Goal: Use online tool/utility: Use online tool/utility

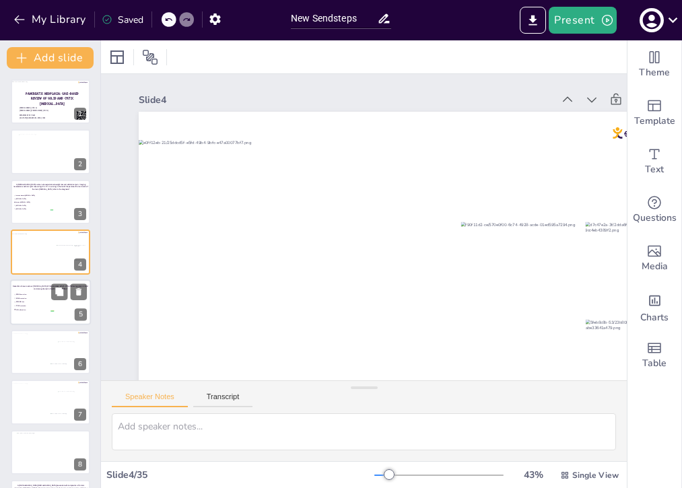
click at [40, 316] on div at bounding box center [50, 302] width 81 height 46
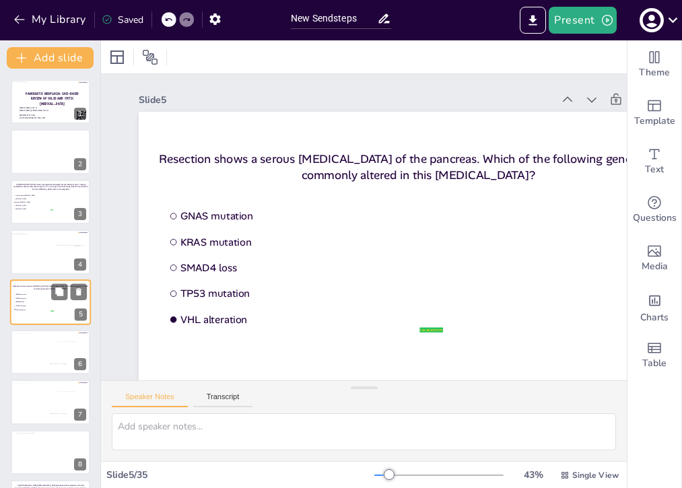
scroll to position [24, 0]
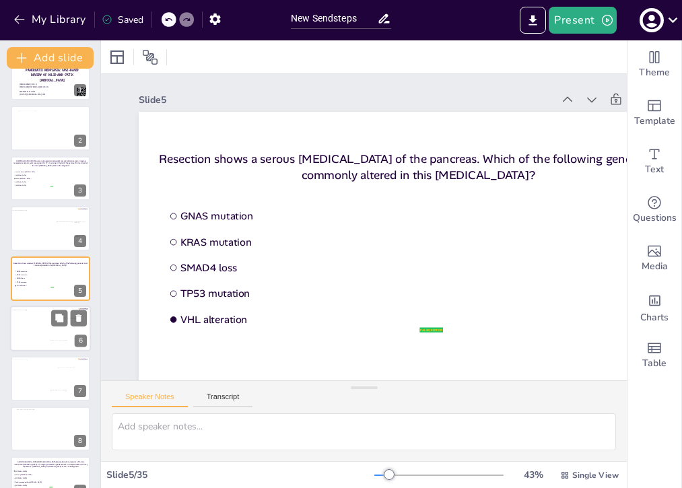
click at [39, 327] on div at bounding box center [47, 331] width 75 height 42
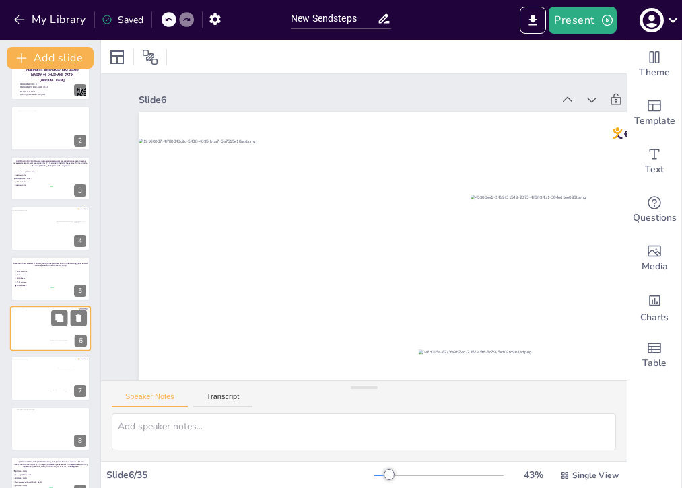
scroll to position [73, 0]
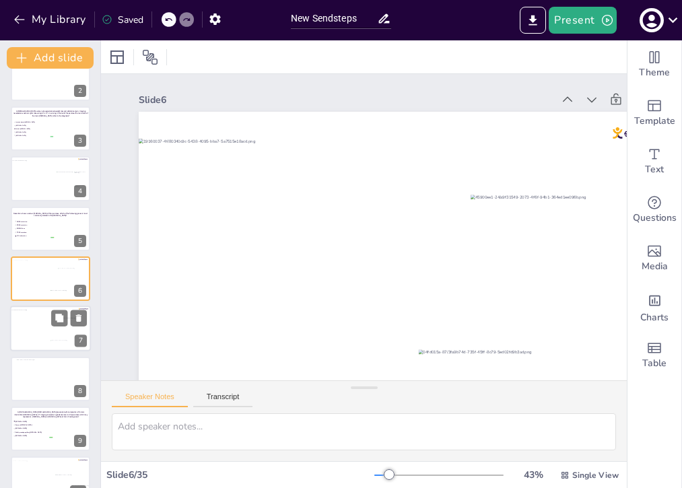
click at [39, 327] on div at bounding box center [47, 331] width 75 height 42
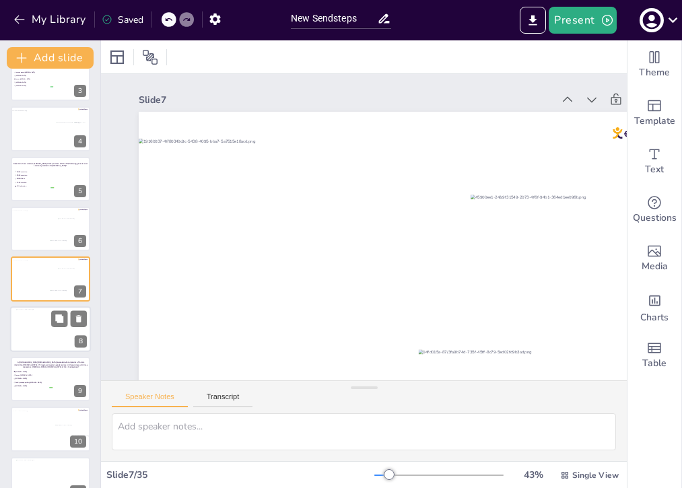
click at [39, 329] on div at bounding box center [50, 328] width 69 height 39
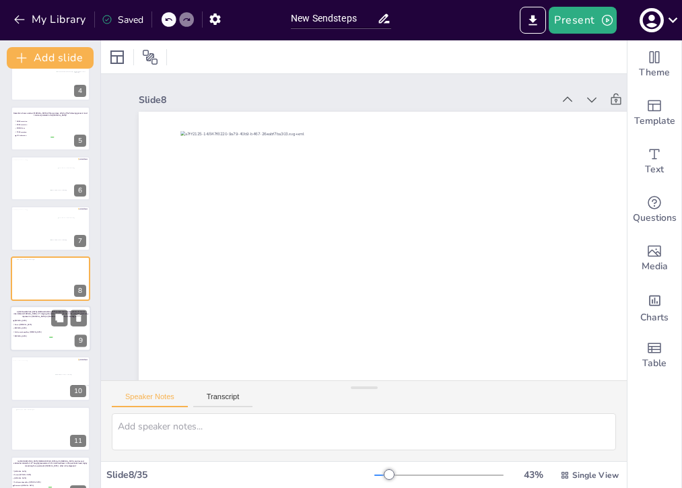
click at [38, 332] on span "Solid pseudopapillary [MEDICAL_DATA]" at bounding box center [34, 332] width 38 height 2
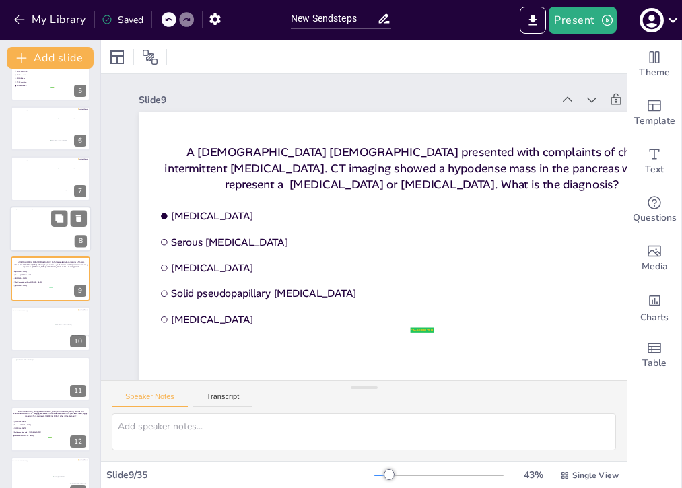
click at [39, 237] on div at bounding box center [50, 228] width 69 height 39
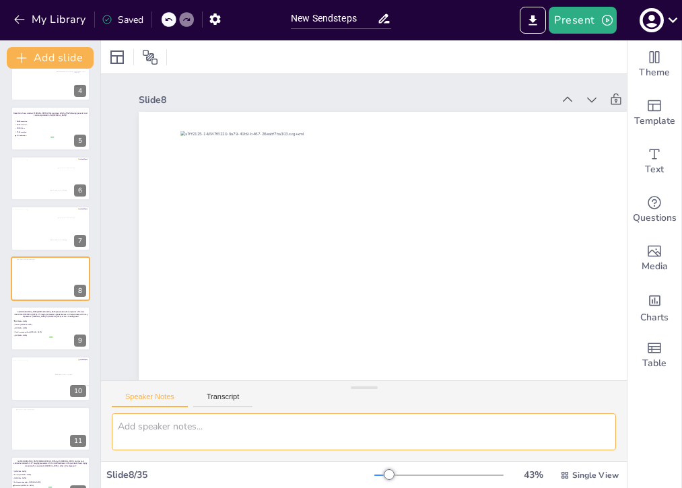
click at [174, 435] on textarea at bounding box center [364, 431] width 504 height 37
paste textarea "A [DEMOGRAPHIC_DATA] [DEMOGRAPHIC_DATA] presented with complaints of chronic in…"
type textarea "A [DEMOGRAPHIC_DATA] [DEMOGRAPHIC_DATA] presented with complaints of chronic in…"
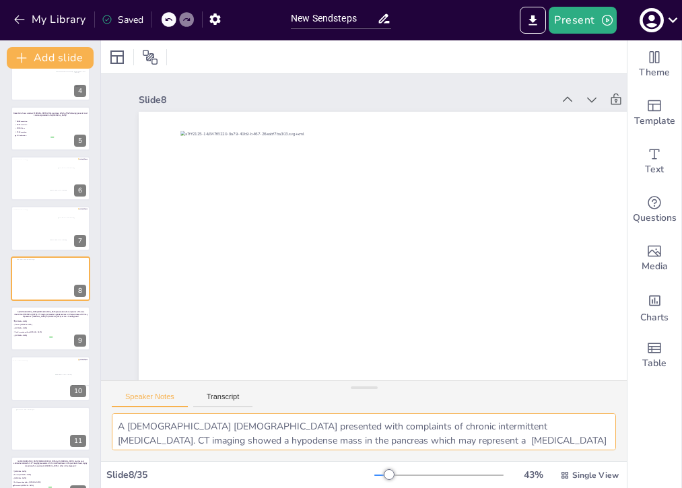
scroll to position [11, 0]
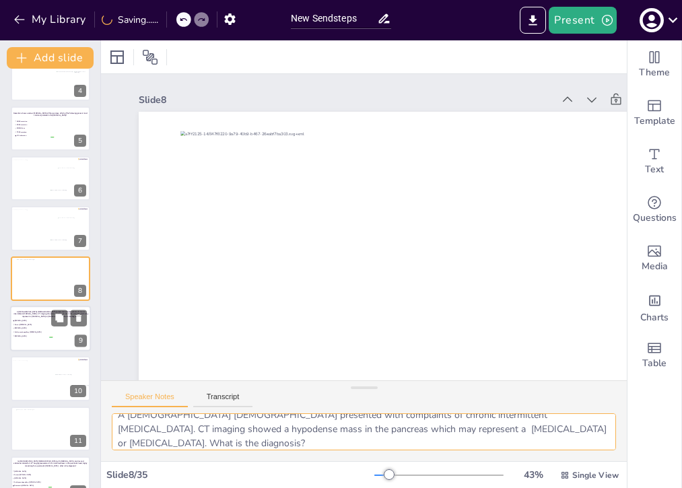
click at [38, 333] on li "Solid pseudopapillary [MEDICAL_DATA]" at bounding box center [32, 332] width 40 height 3
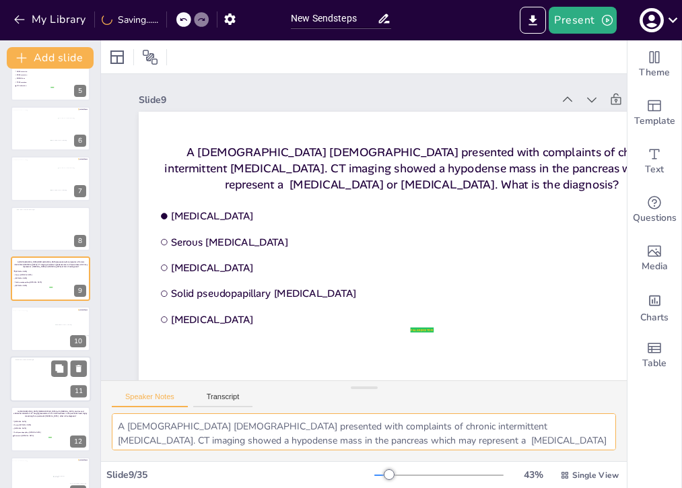
click at [32, 372] on div at bounding box center [50, 380] width 71 height 40
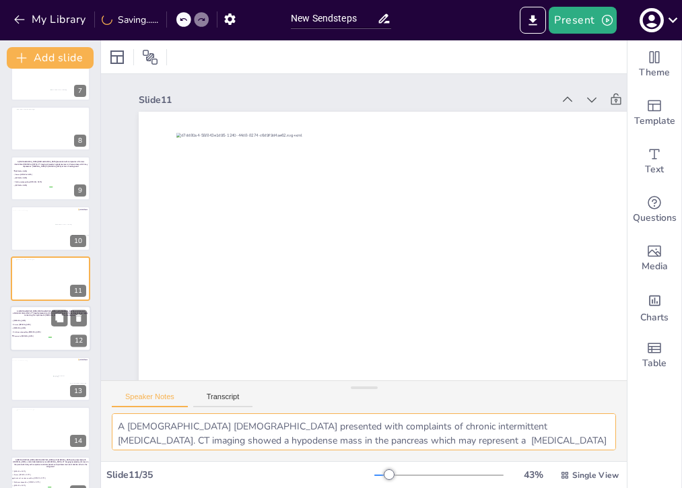
click at [31, 325] on span "Serous [MEDICAL_DATA]" at bounding box center [32, 325] width 38 height 2
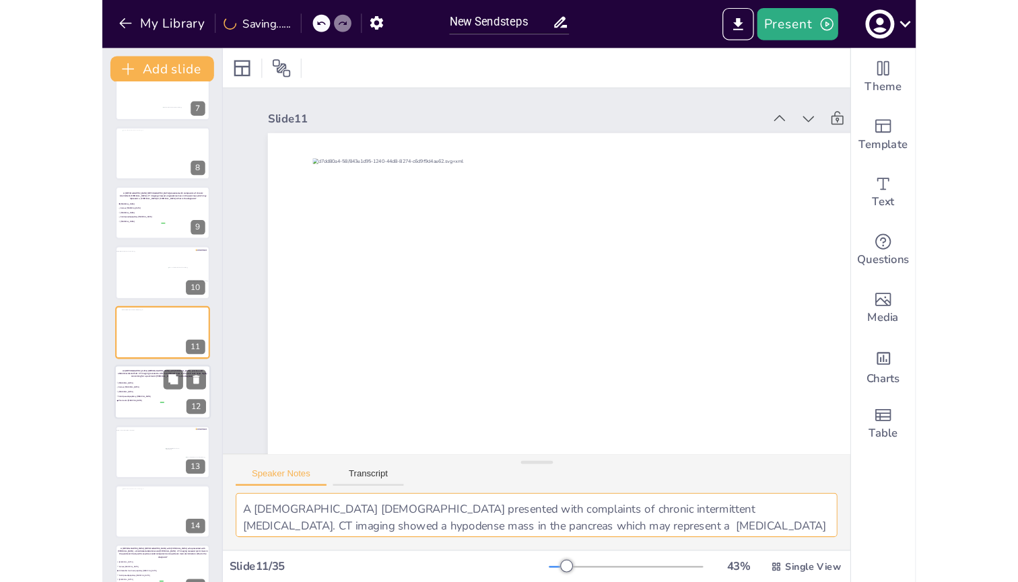
scroll to position [374, 0]
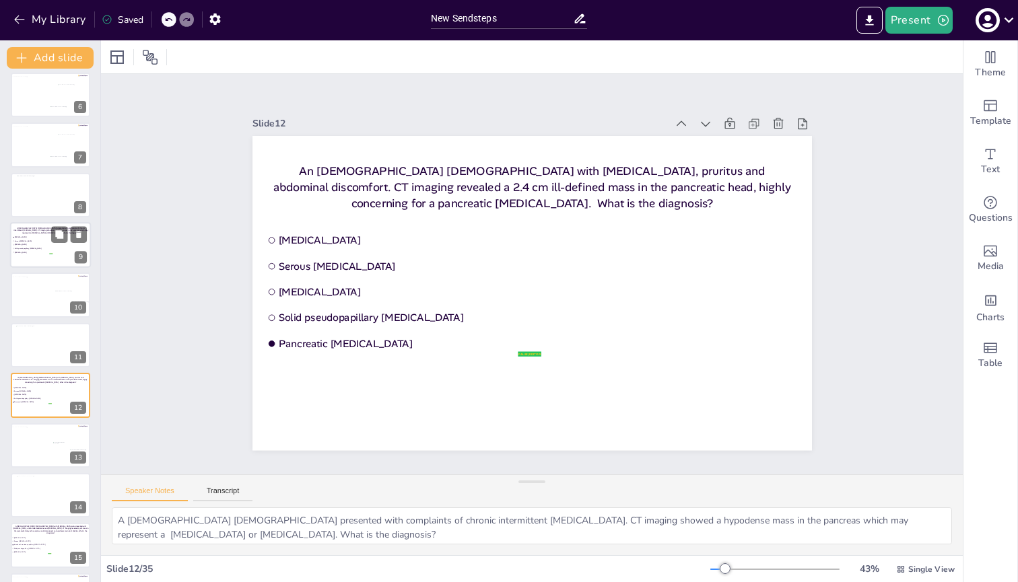
click at [34, 242] on span "Serous [MEDICAL_DATA]" at bounding box center [34, 241] width 38 height 2
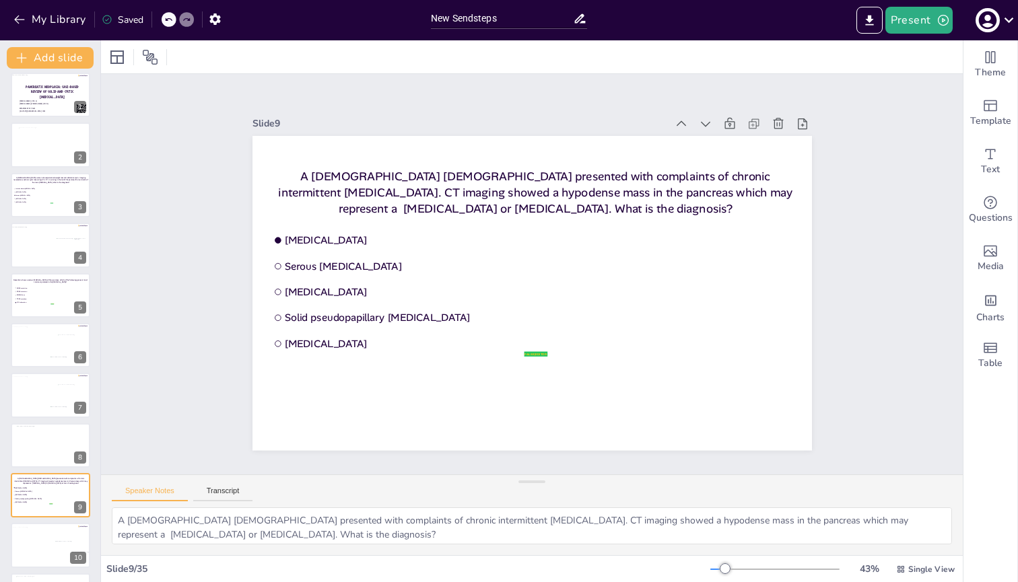
scroll to position [0, 0]
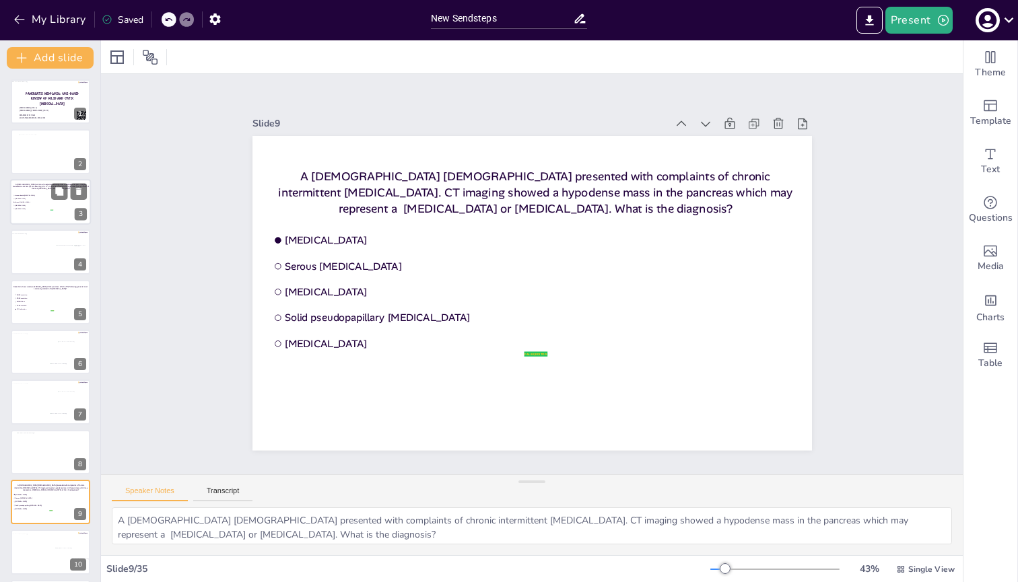
click at [42, 194] on div at bounding box center [50, 202] width 81 height 46
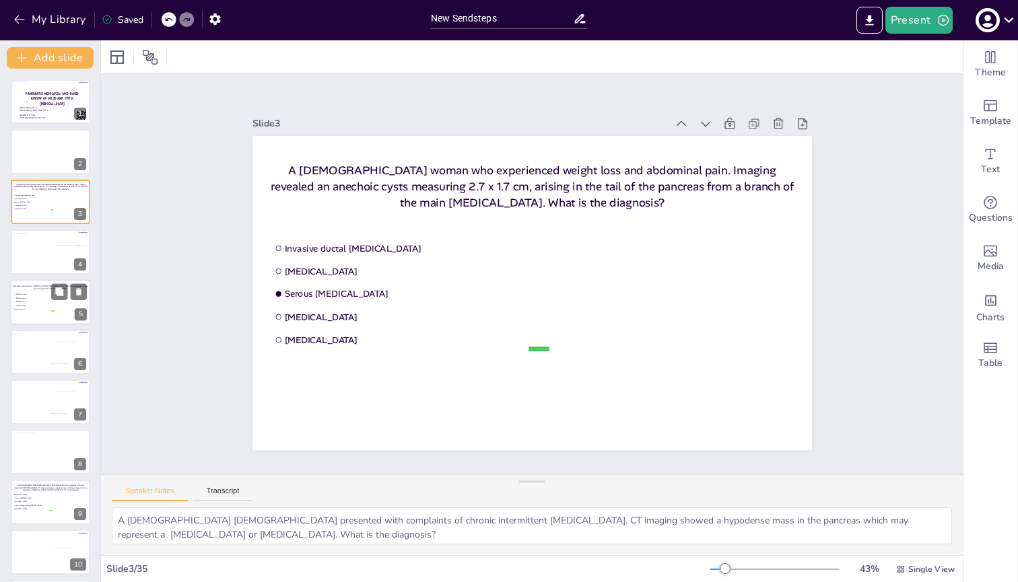
click at [46, 313] on div at bounding box center [50, 302] width 81 height 46
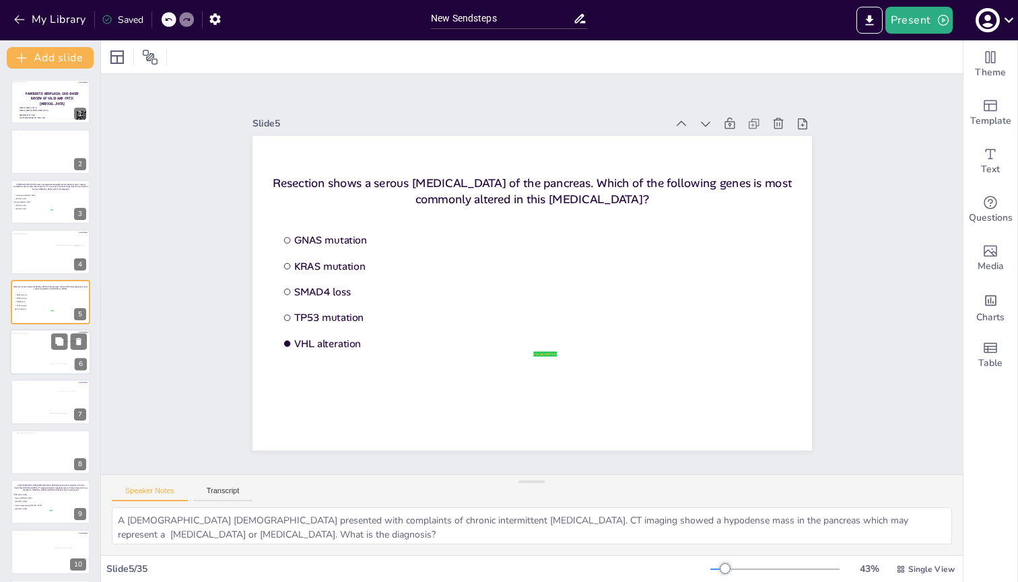
click at [28, 362] on div at bounding box center [47, 354] width 75 height 42
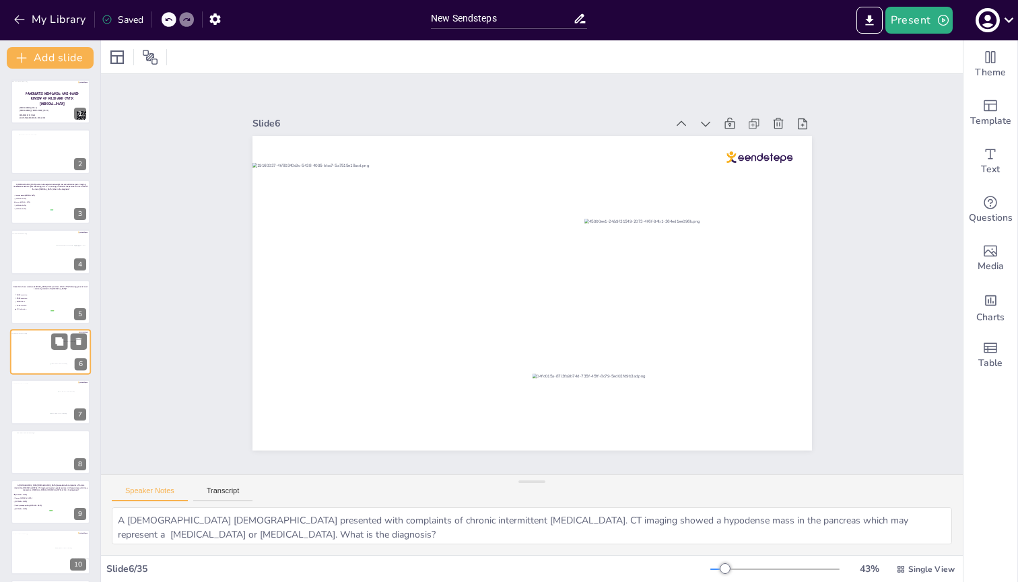
scroll to position [26, 0]
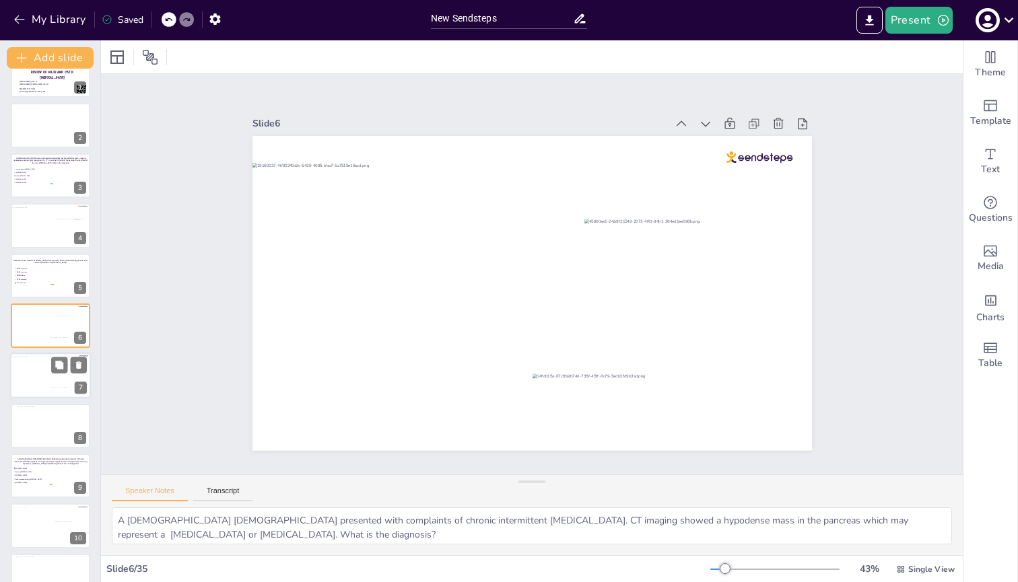
click at [28, 383] on div at bounding box center [47, 378] width 75 height 42
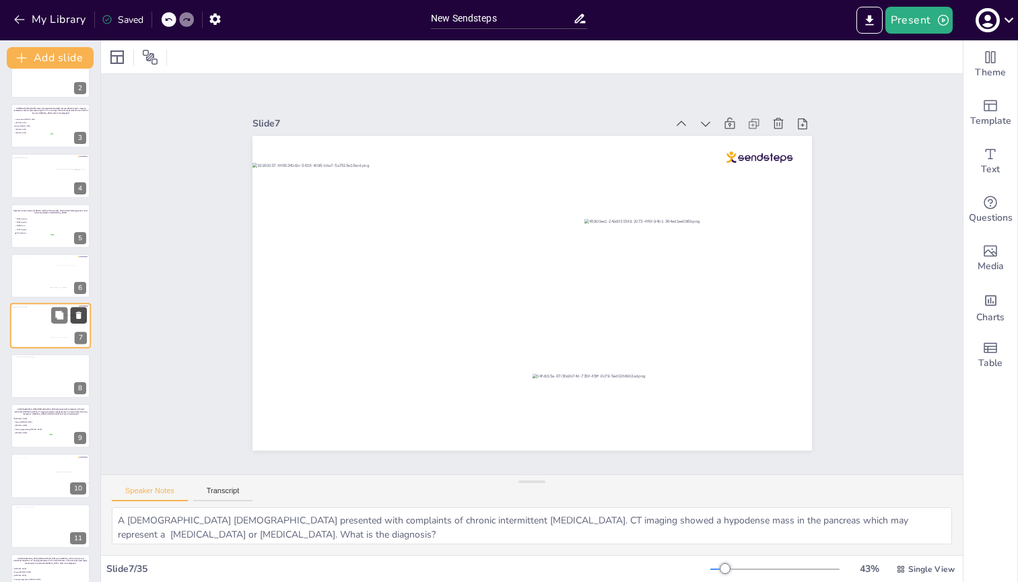
click at [79, 318] on icon at bounding box center [78, 315] width 5 height 7
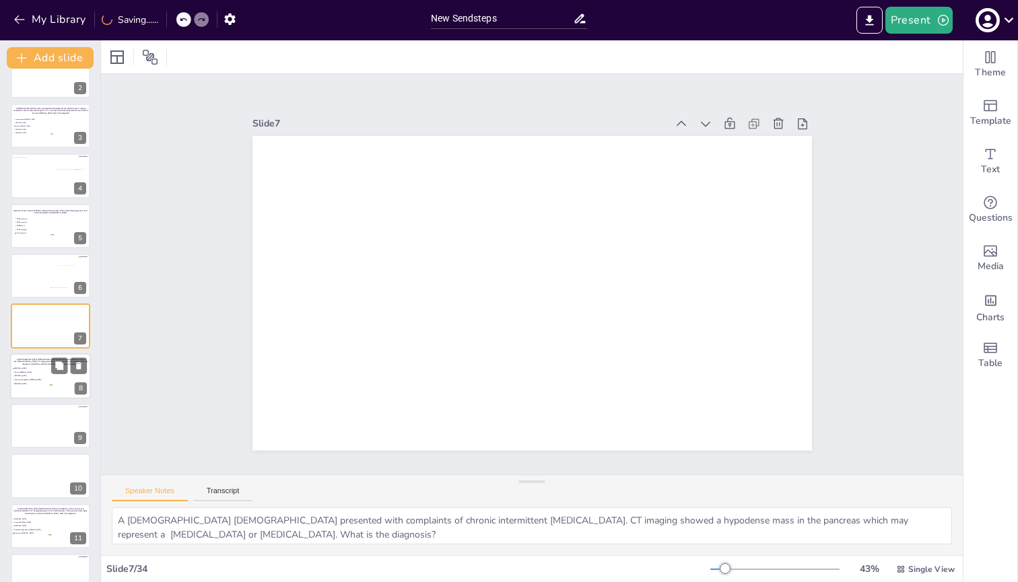
click at [34, 376] on span "[MEDICAL_DATA]" at bounding box center [34, 376] width 38 height 2
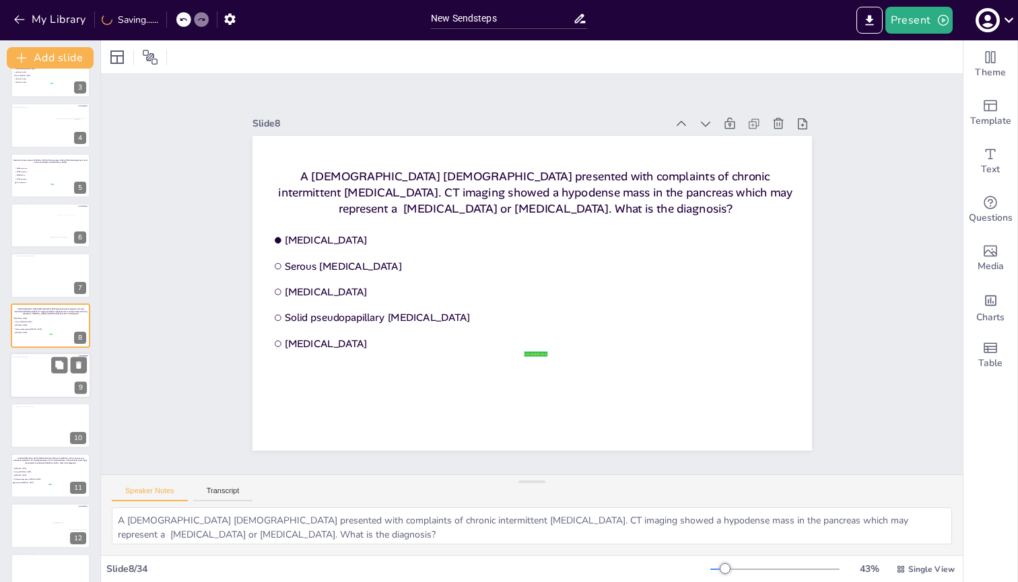
click at [34, 376] on div at bounding box center [47, 378] width 75 height 42
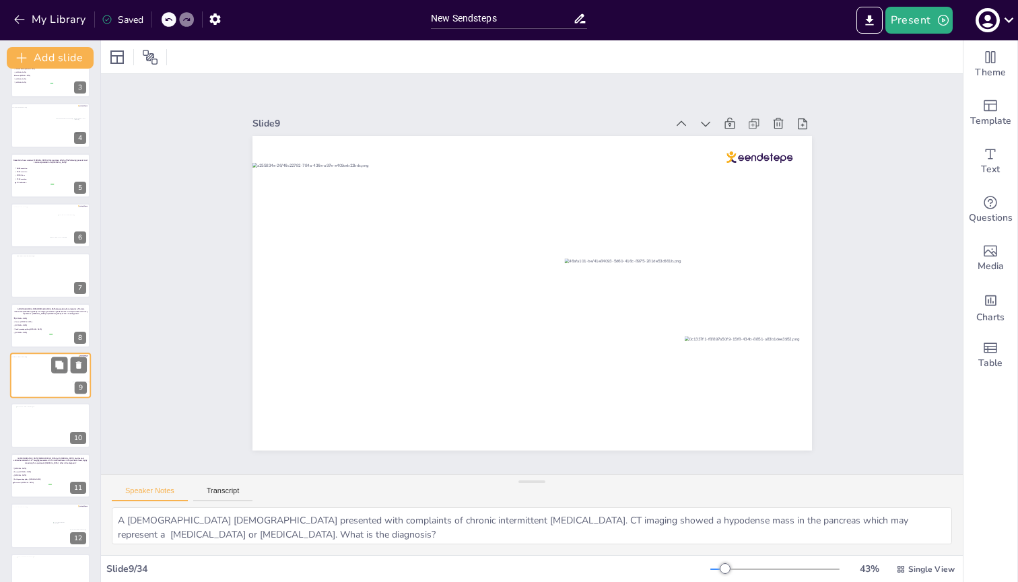
scroll to position [176, 0]
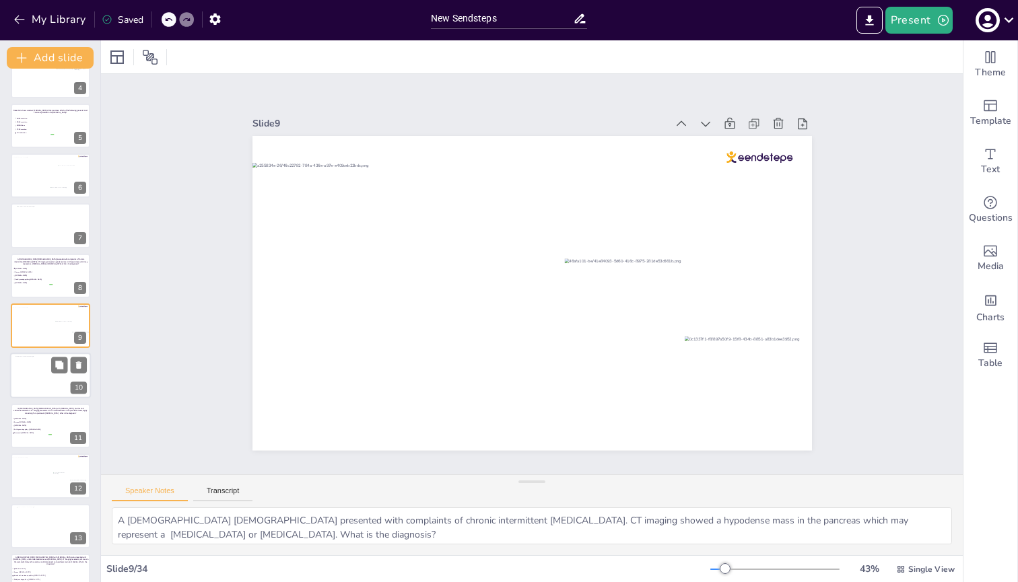
click at [34, 376] on div at bounding box center [50, 376] width 71 height 40
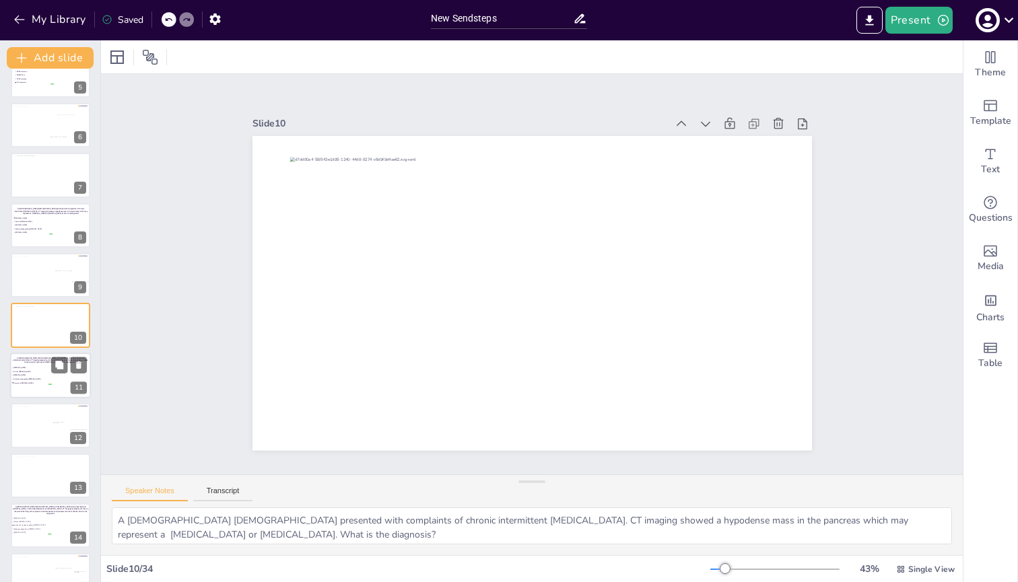
click at [34, 376] on span "[MEDICAL_DATA]" at bounding box center [32, 375] width 38 height 2
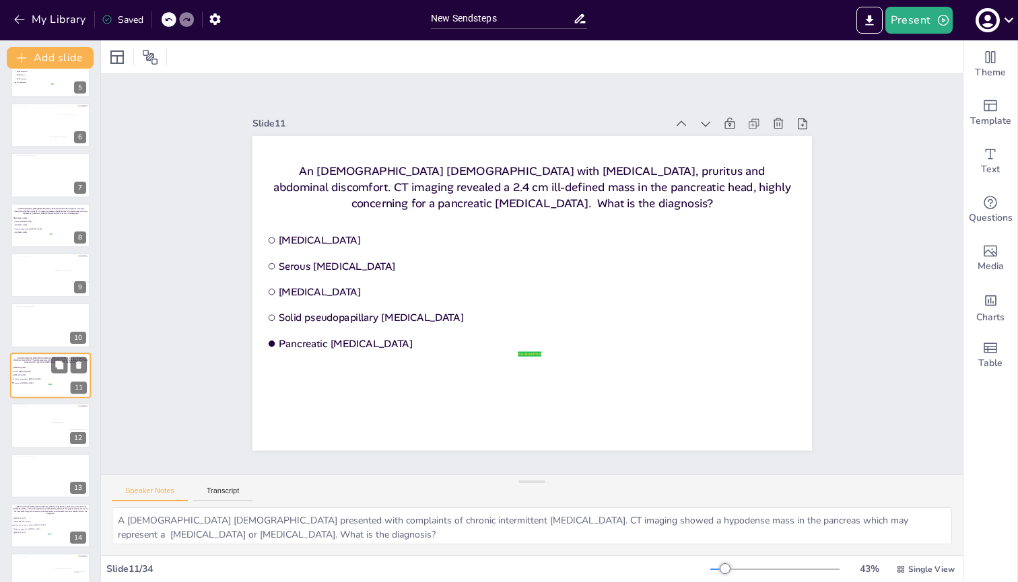
scroll to position [277, 0]
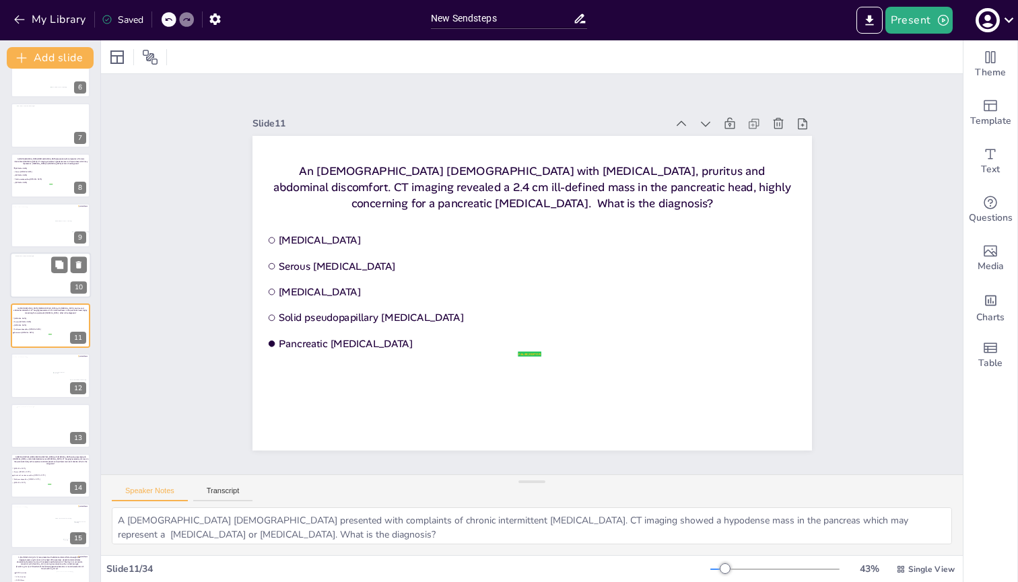
click at [31, 269] on div at bounding box center [50, 276] width 71 height 40
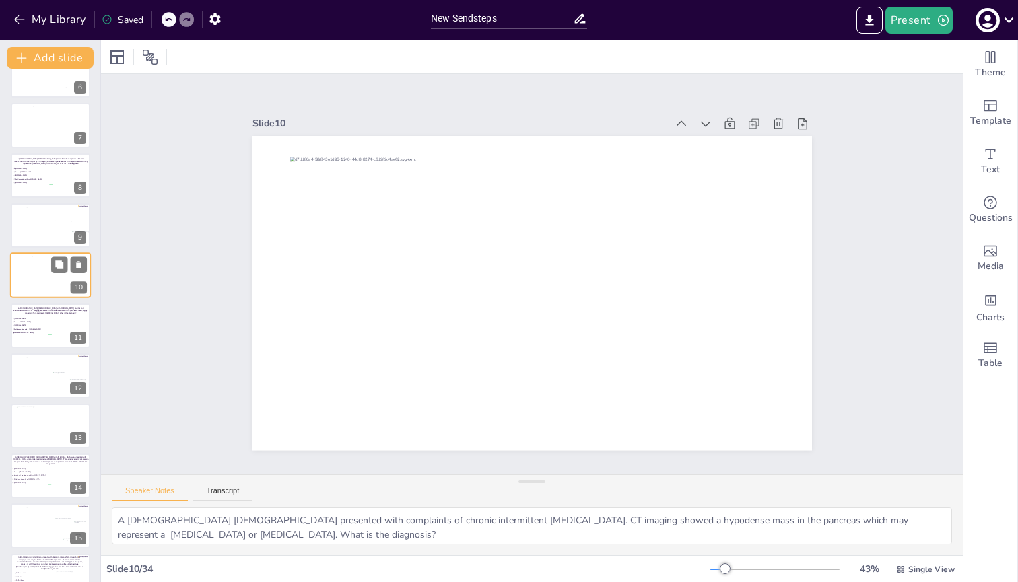
scroll to position [227, 0]
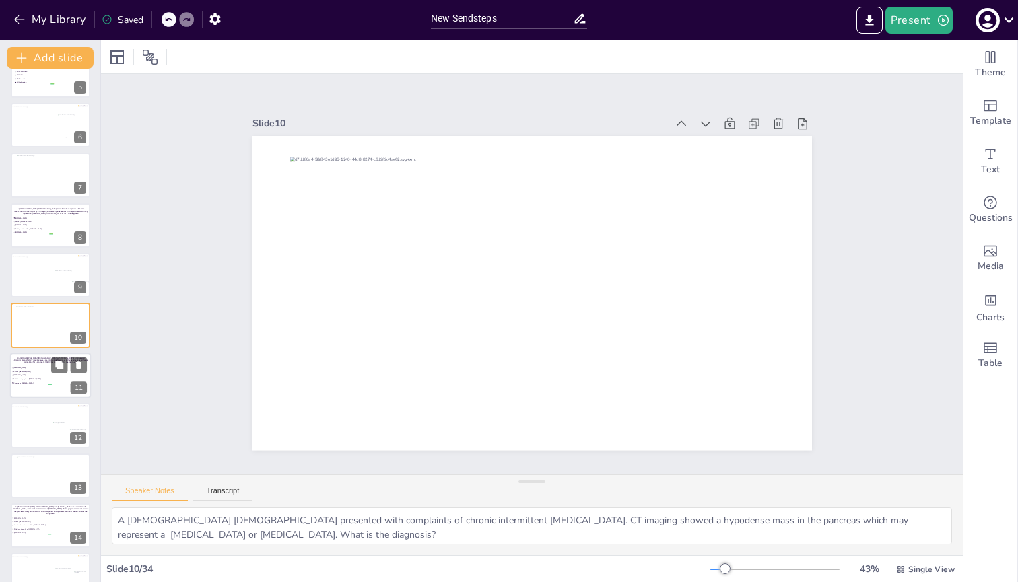
click at [40, 367] on li "[MEDICAL_DATA]" at bounding box center [31, 367] width 40 height 3
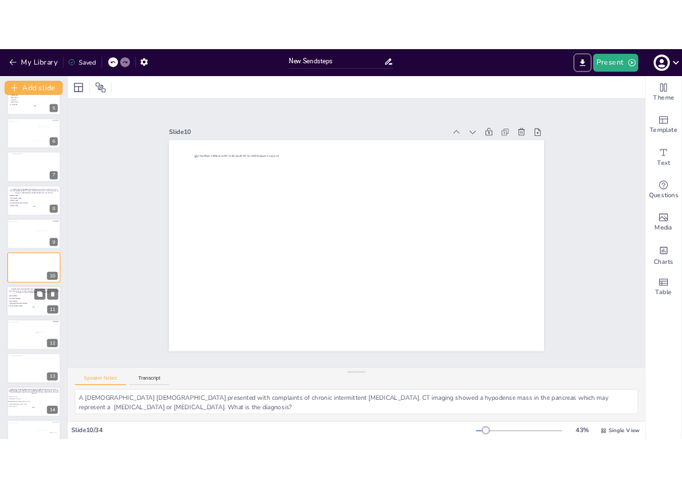
scroll to position [277, 0]
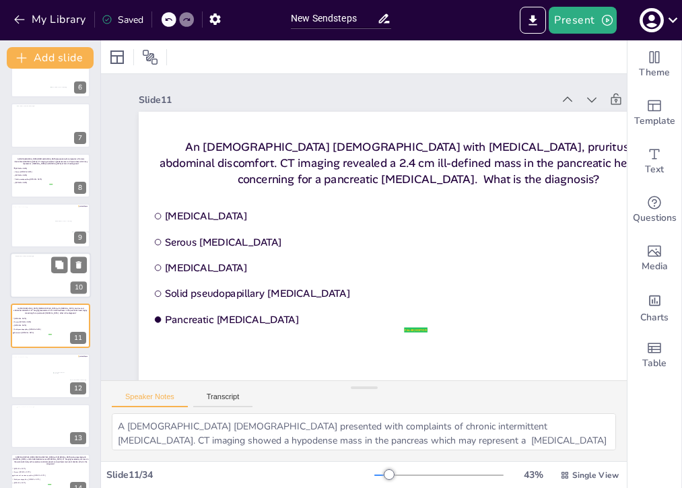
click at [27, 285] on div at bounding box center [50, 276] width 71 height 40
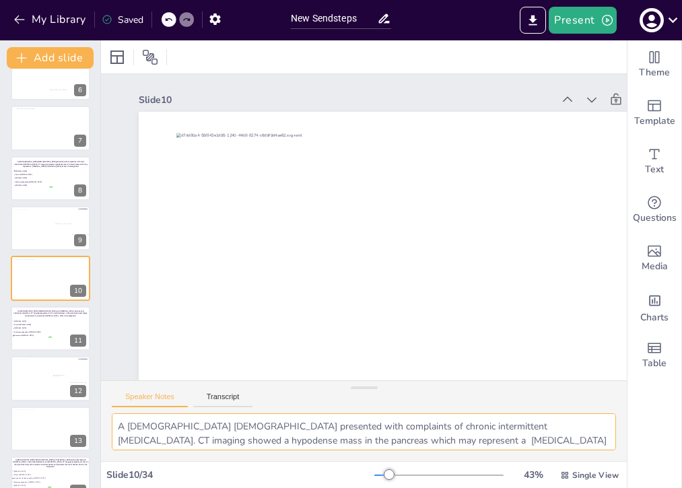
click at [140, 424] on textarea "A [DEMOGRAPHIC_DATA] [DEMOGRAPHIC_DATA] presented with complaints of chronic in…" at bounding box center [364, 431] width 504 height 37
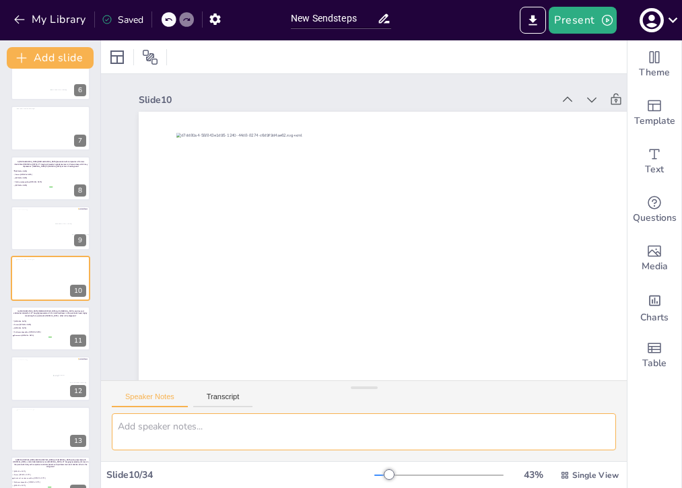
paste textarea "An [DEMOGRAPHIC_DATA] [DEMOGRAPHIC_DATA] with [MEDICAL_DATA], pruritus and abdo…"
type textarea "An [DEMOGRAPHIC_DATA] [DEMOGRAPHIC_DATA] with [MEDICAL_DATA], pruritus and abdo…"
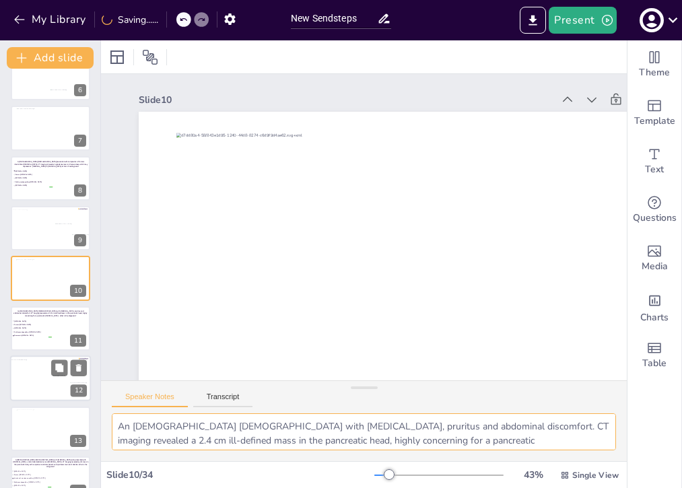
click at [31, 387] on div at bounding box center [47, 381] width 75 height 42
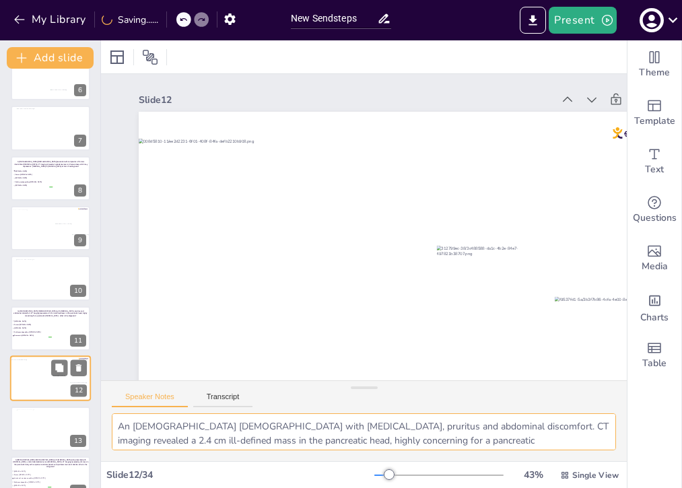
scroll to position [374, 0]
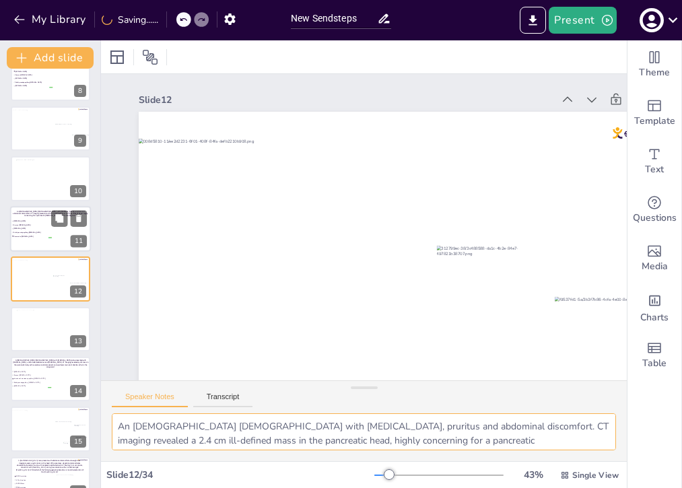
click at [32, 238] on div at bounding box center [50, 229] width 81 height 46
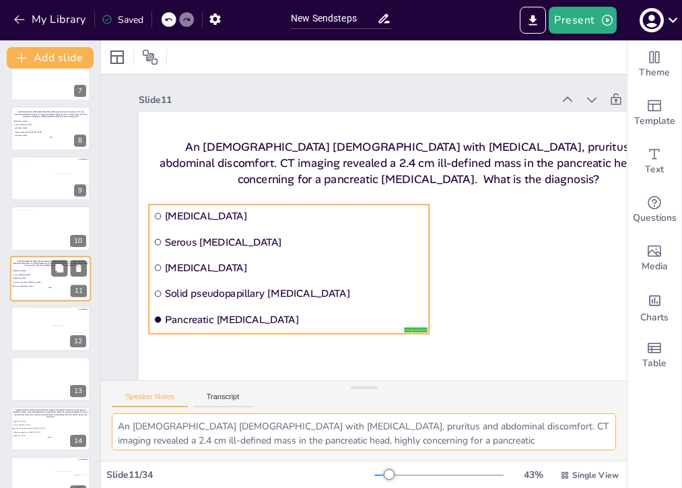
click at [41, 274] on span "Serous [MEDICAL_DATA]" at bounding box center [32, 275] width 38 height 2
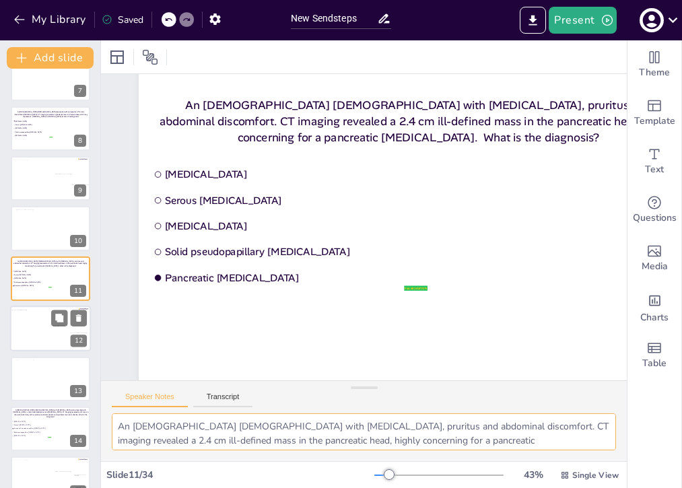
click at [31, 323] on div at bounding box center [47, 331] width 75 height 42
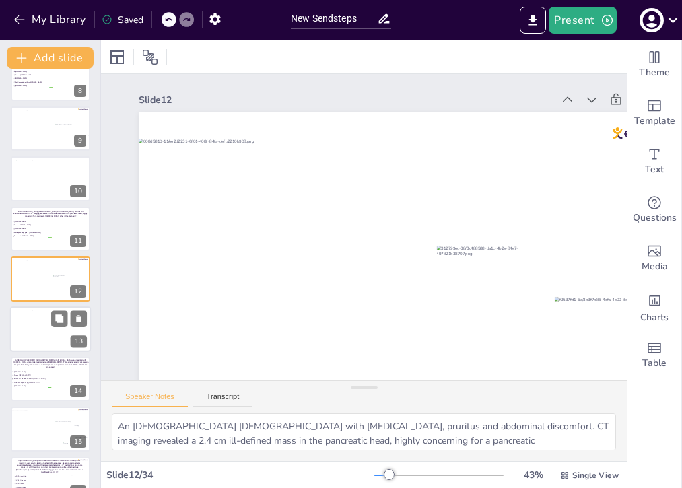
click at [31, 331] on div at bounding box center [51, 329] width 70 height 39
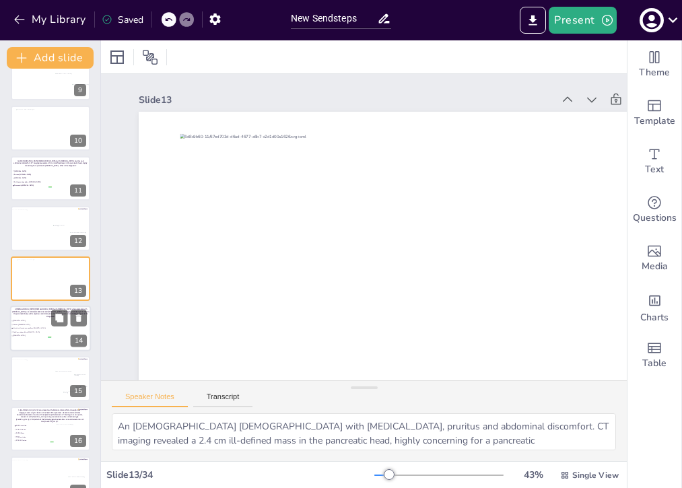
click at [31, 333] on span "Solid pseudopapillary [MEDICAL_DATA]" at bounding box center [32, 332] width 38 height 2
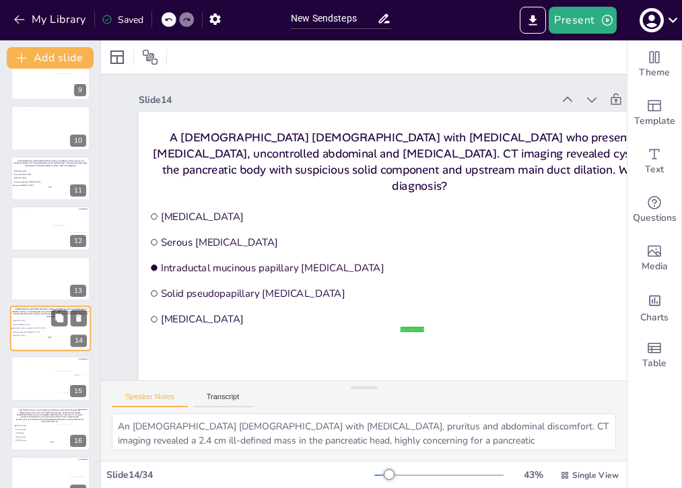
scroll to position [474, 0]
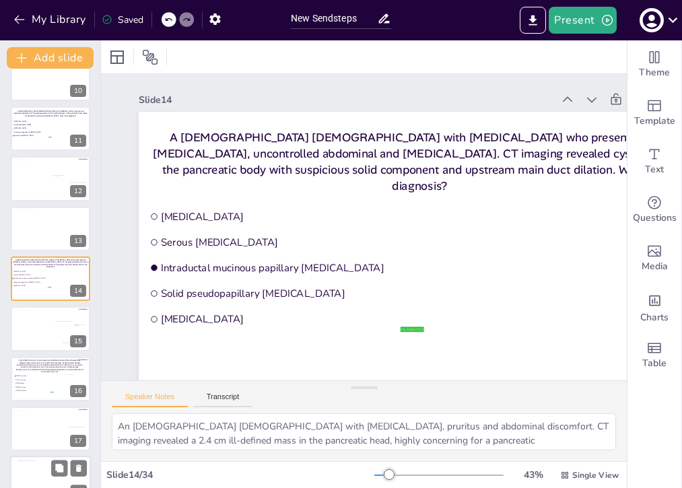
click at [36, 465] on div at bounding box center [53, 481] width 71 height 40
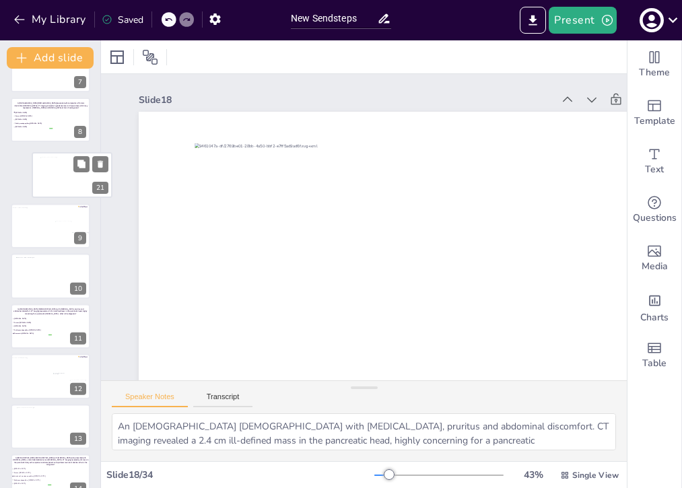
scroll to position [333, 0]
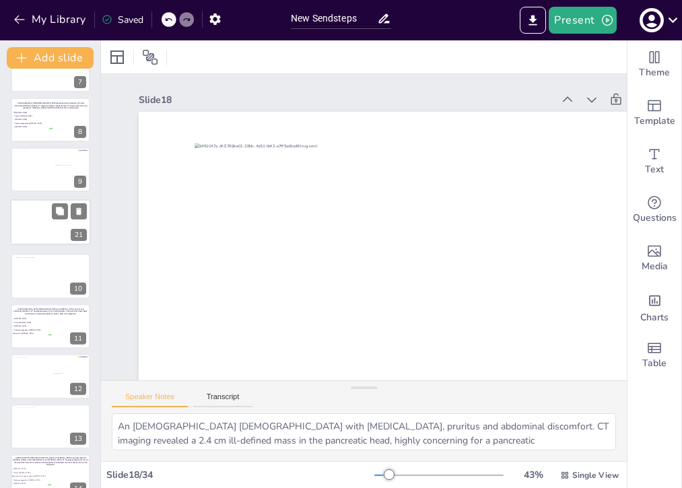
drag, startPoint x: 31, startPoint y: 436, endPoint x: 31, endPoint y: 226, distance: 210.1
click at [31, 226] on div at bounding box center [52, 223] width 67 height 38
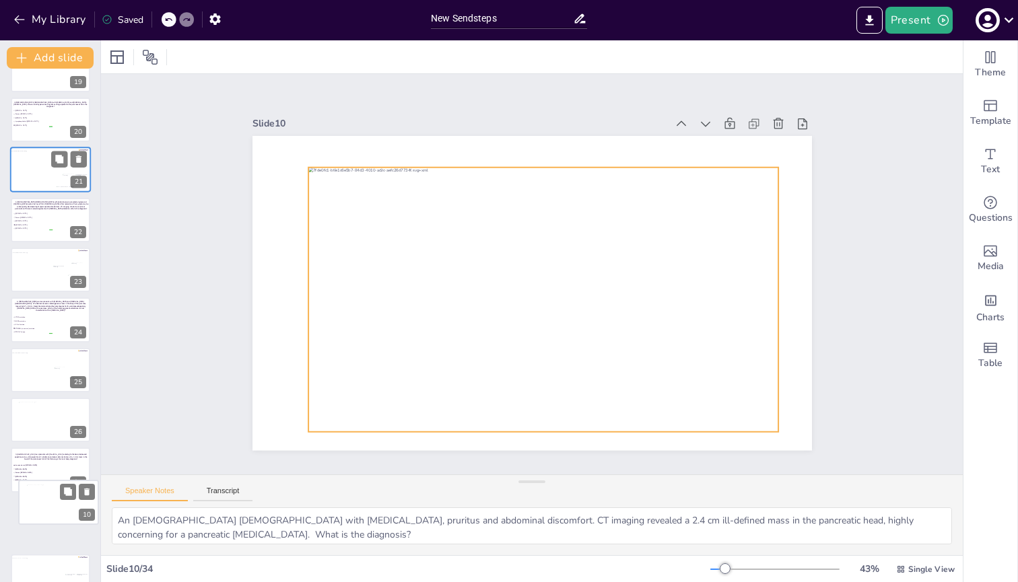
scroll to position [888, 0]
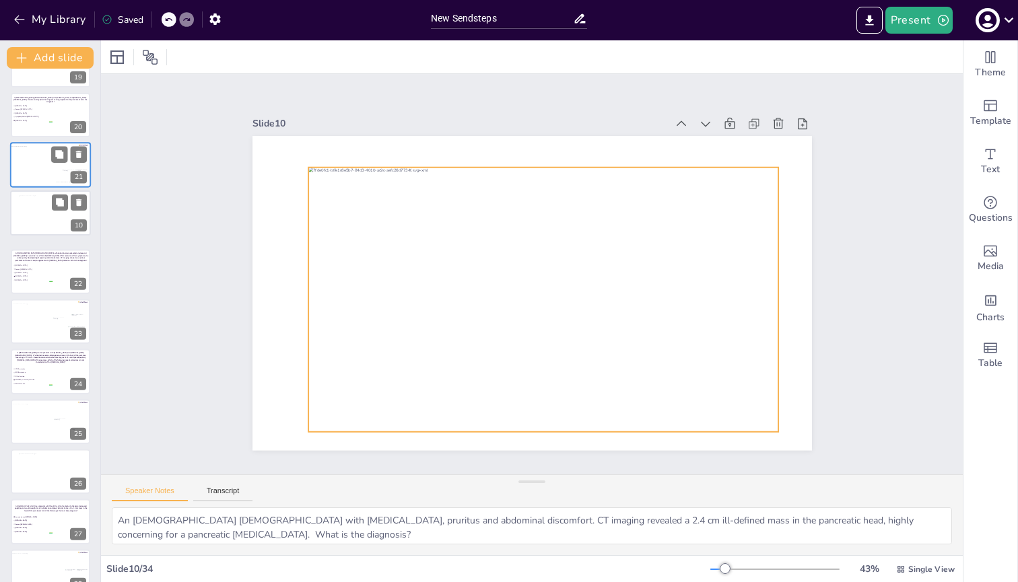
drag, startPoint x: 46, startPoint y: 200, endPoint x: 49, endPoint y: 224, distance: 24.4
click at [49, 224] on div at bounding box center [52, 214] width 67 height 38
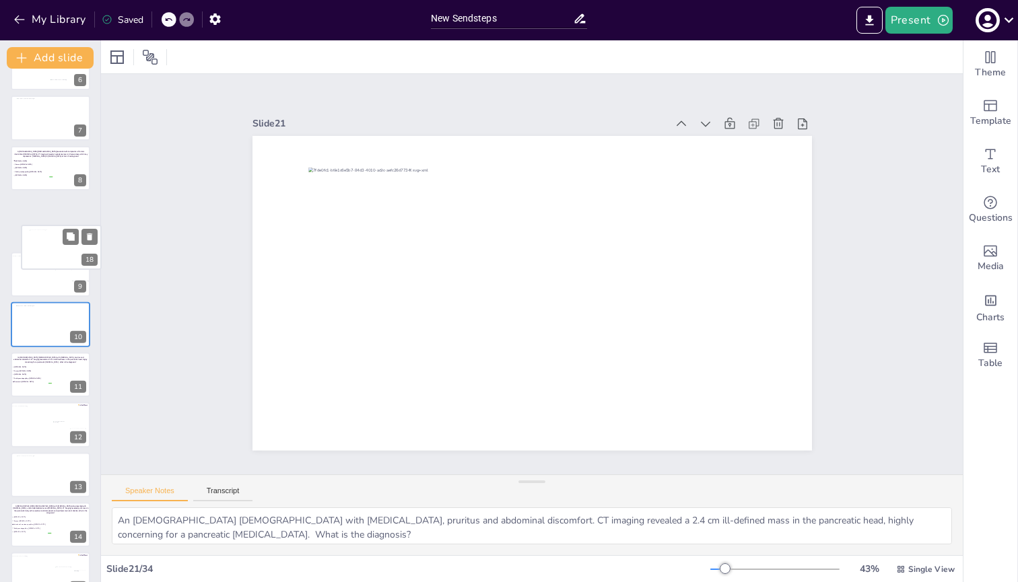
scroll to position [284, 0]
drag, startPoint x: 36, startPoint y: 242, endPoint x: 36, endPoint y: 285, distance: 43.1
click at [36, 285] on div at bounding box center [53, 274] width 70 height 39
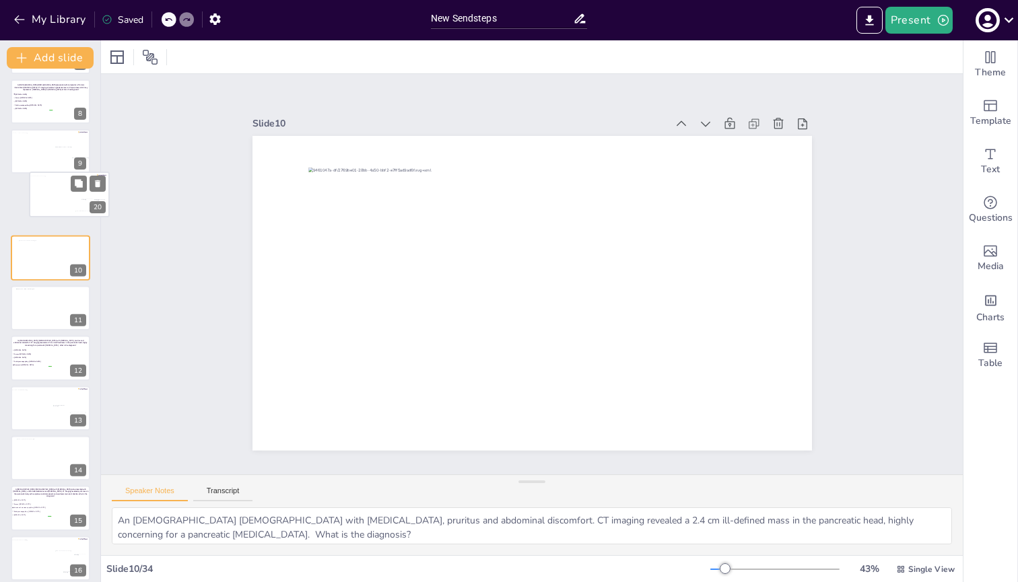
scroll to position [348, 0]
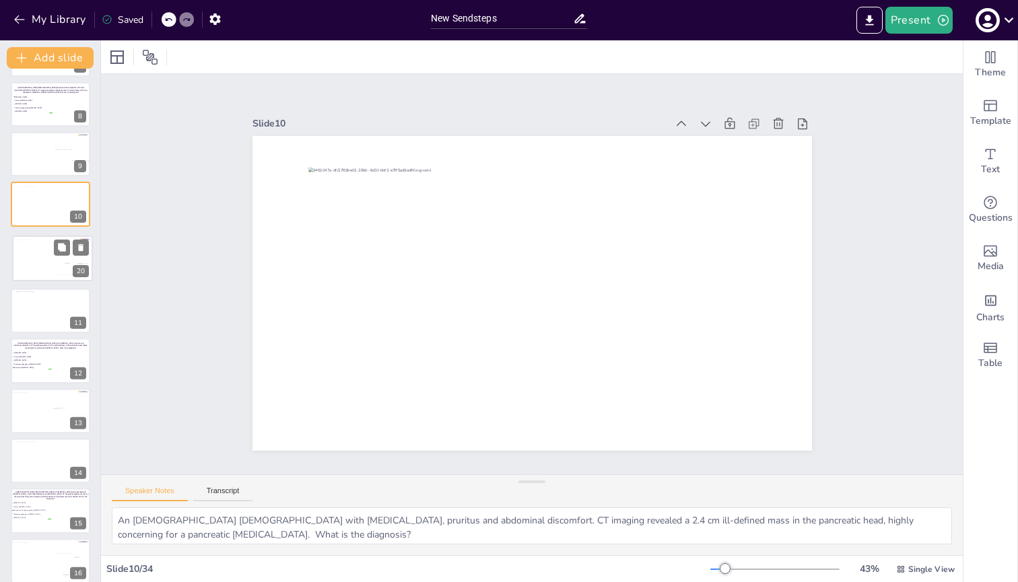
drag, startPoint x: 28, startPoint y: 405, endPoint x: 30, endPoint y: 254, distance: 151.5
click at [30, 254] on div at bounding box center [50, 260] width 74 height 41
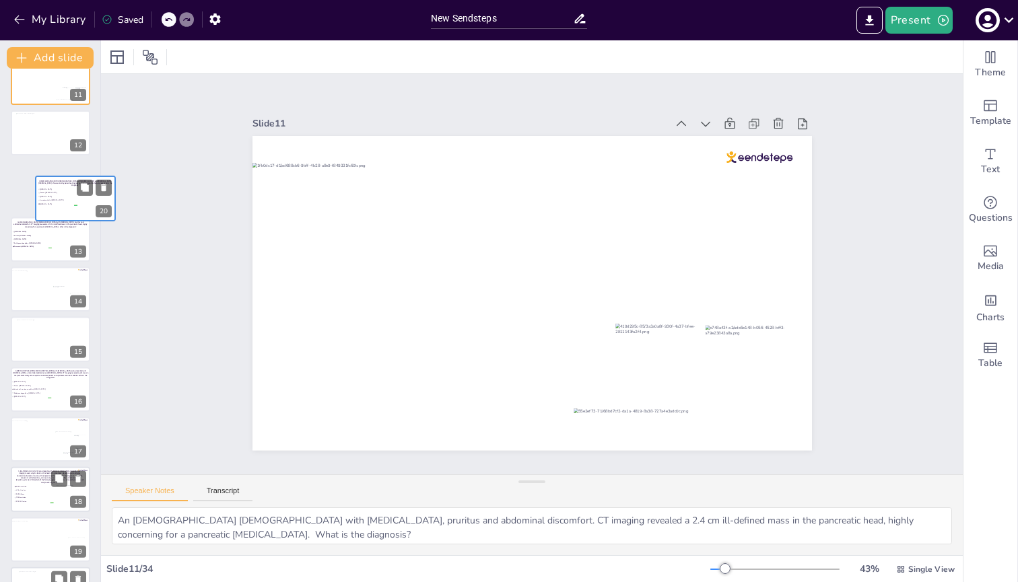
scroll to position [515, 0]
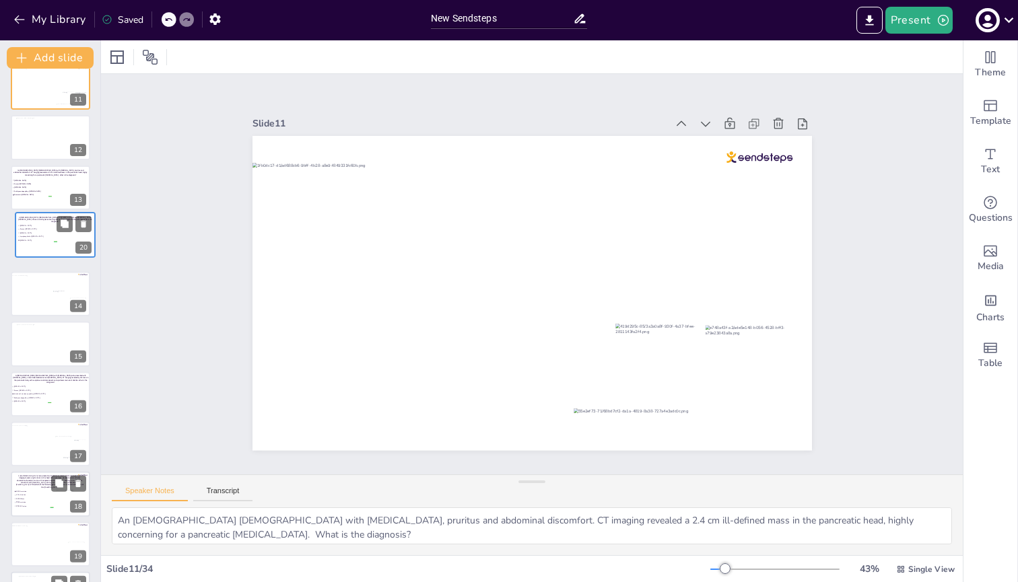
drag, startPoint x: 33, startPoint y: 408, endPoint x: 38, endPoint y: 220, distance: 188.6
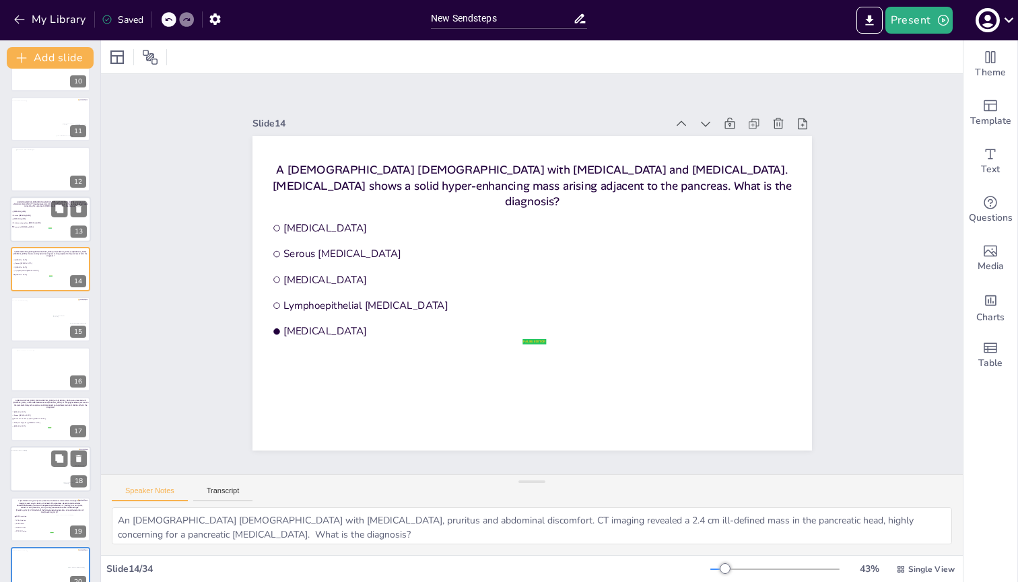
click at [38, 215] on span "Serous [MEDICAL_DATA]" at bounding box center [32, 215] width 38 height 2
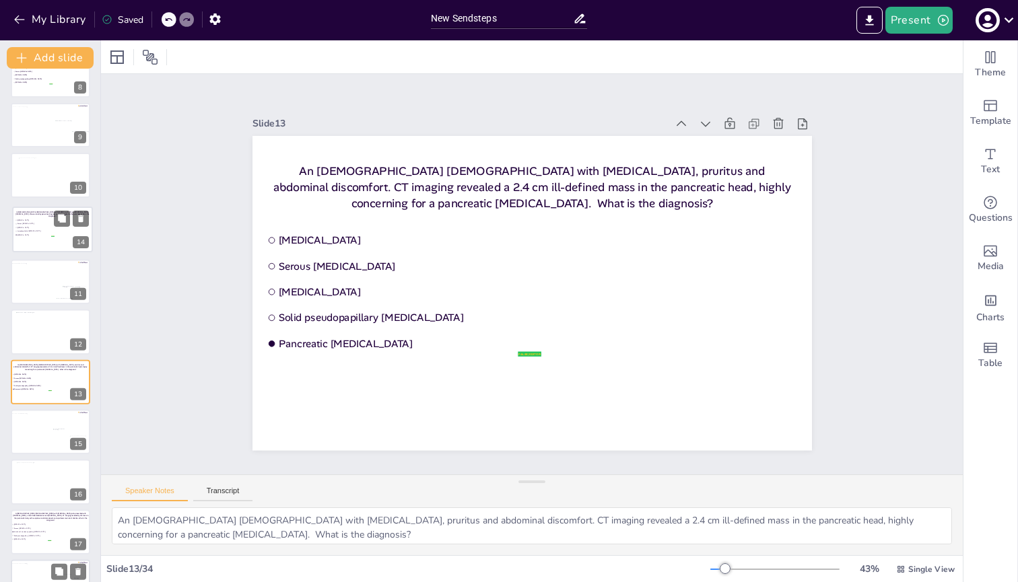
drag, startPoint x: 32, startPoint y: 382, endPoint x: 34, endPoint y: 232, distance: 150.2
click at [34, 232] on ul "[MEDICAL_DATA] Serous [MEDICAL_DATA] [MEDICAL_DATA] Lymphoepithelial [MEDICAL_D…" at bounding box center [35, 228] width 40 height 18
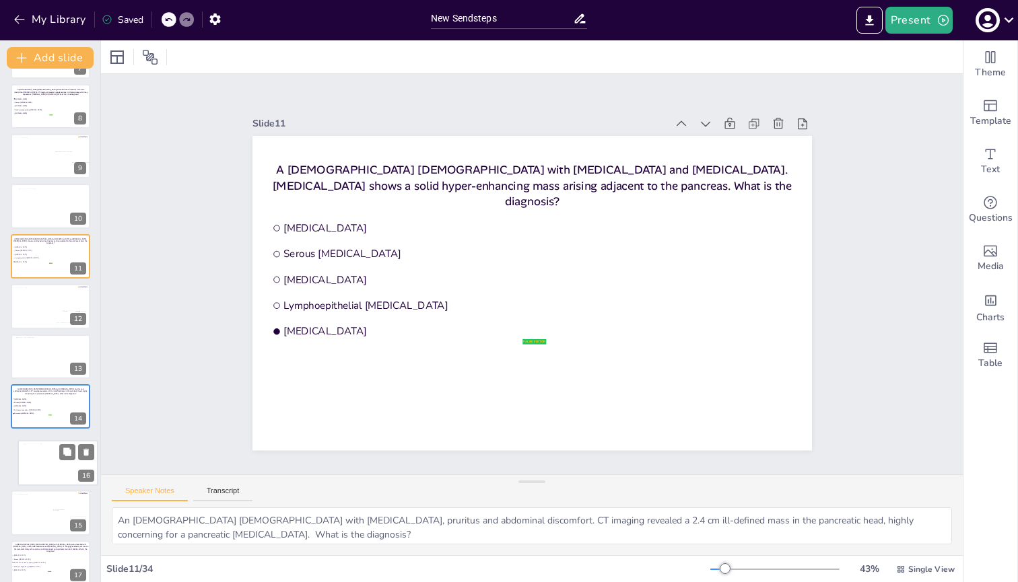
scroll to position [347, 0]
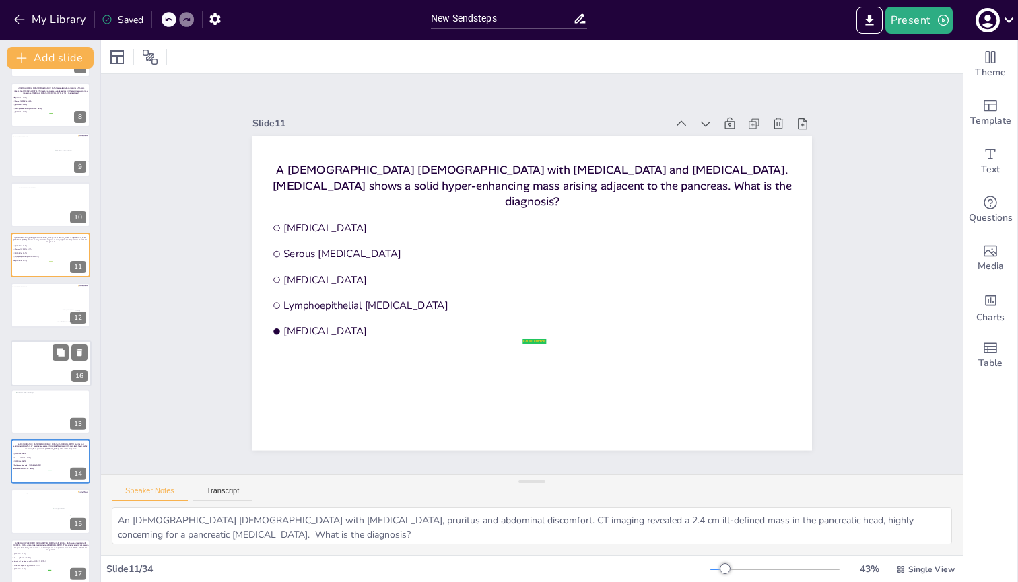
drag, startPoint x: 26, startPoint y: 532, endPoint x: 26, endPoint y: 372, distance: 159.6
click at [26, 372] on div at bounding box center [52, 363] width 68 height 38
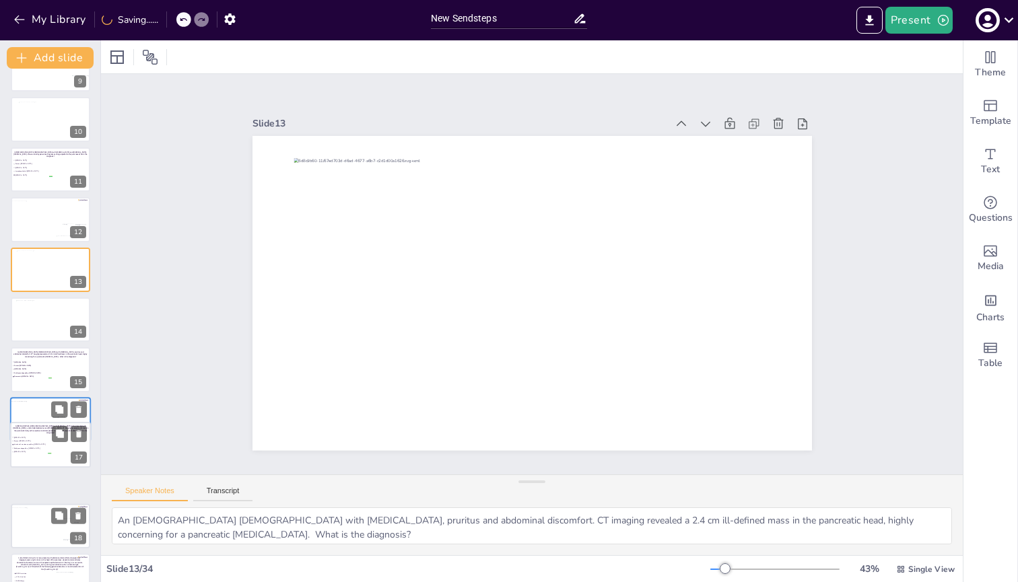
scroll to position [434, 0]
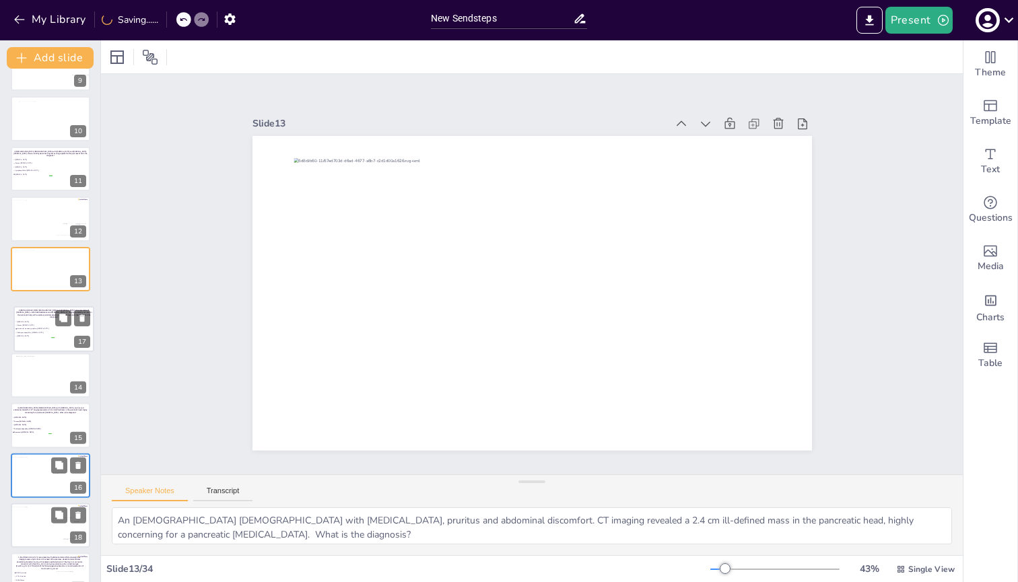
drag, startPoint x: 34, startPoint y: 479, endPoint x: 37, endPoint y: 334, distance: 144.8
click at [37, 334] on ul "[MEDICAL_DATA] Serous [MEDICAL_DATA] Intraductal mucinous papillary [MEDICAL_DA…" at bounding box center [35, 329] width 40 height 18
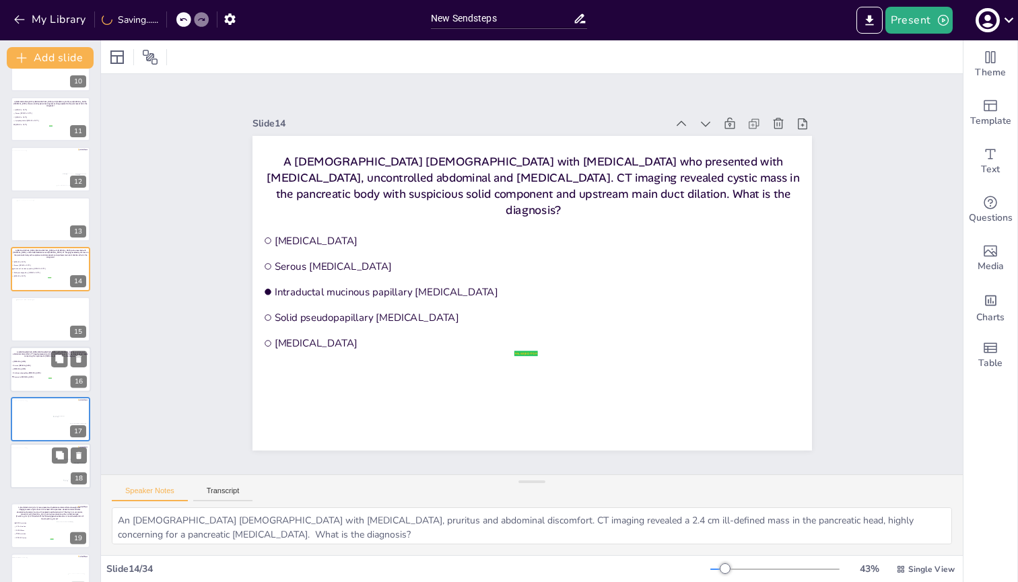
scroll to position [485, 0]
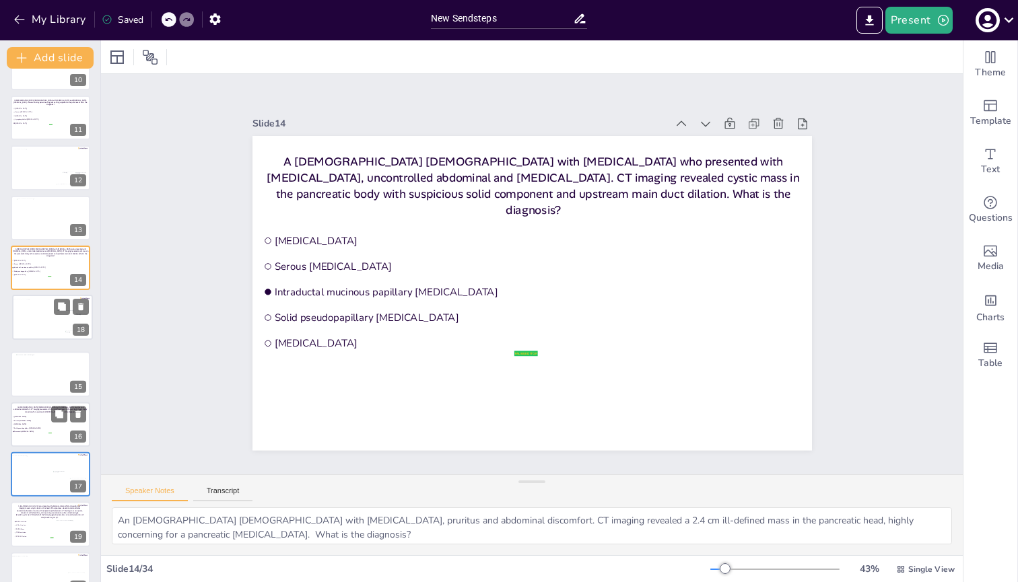
drag, startPoint x: 31, startPoint y: 475, endPoint x: 33, endPoint y: 319, distance: 156.2
click at [33, 319] on div at bounding box center [50, 319] width 74 height 41
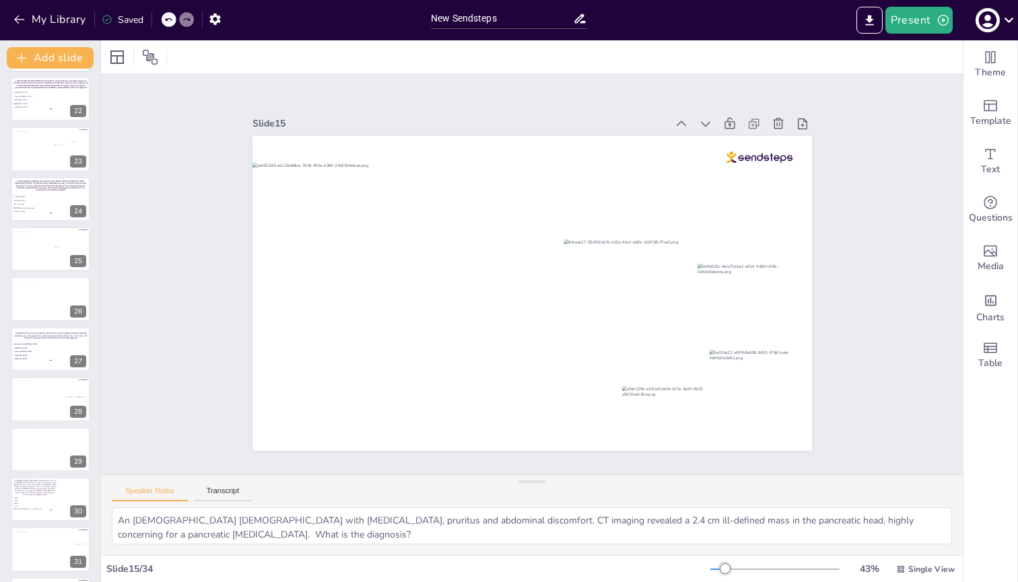
scroll to position [1056, 0]
click at [28, 305] on div at bounding box center [51, 298] width 67 height 38
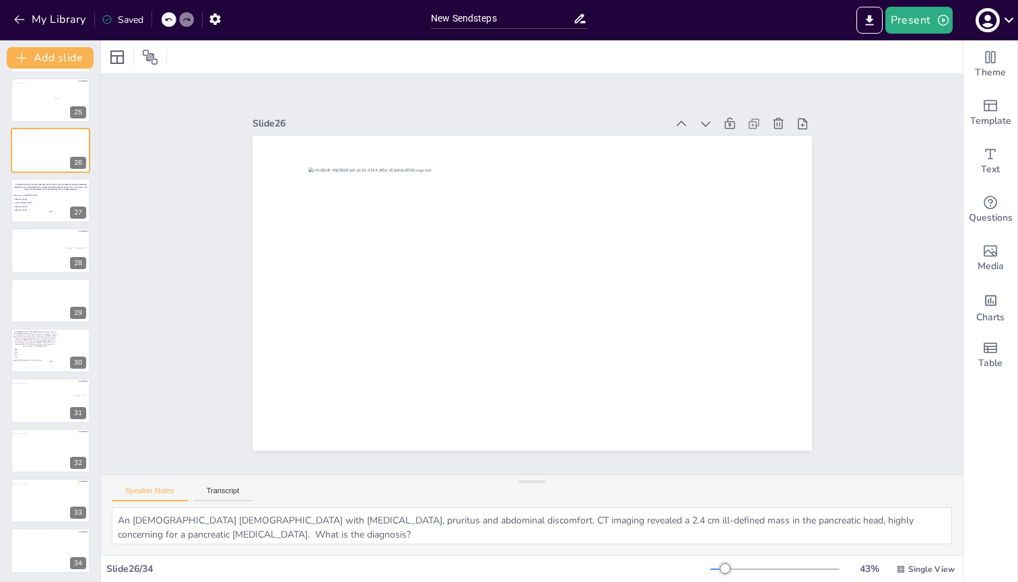
scroll to position [1205, 0]
click at [78, 487] on icon at bounding box center [78, 488] width 5 height 7
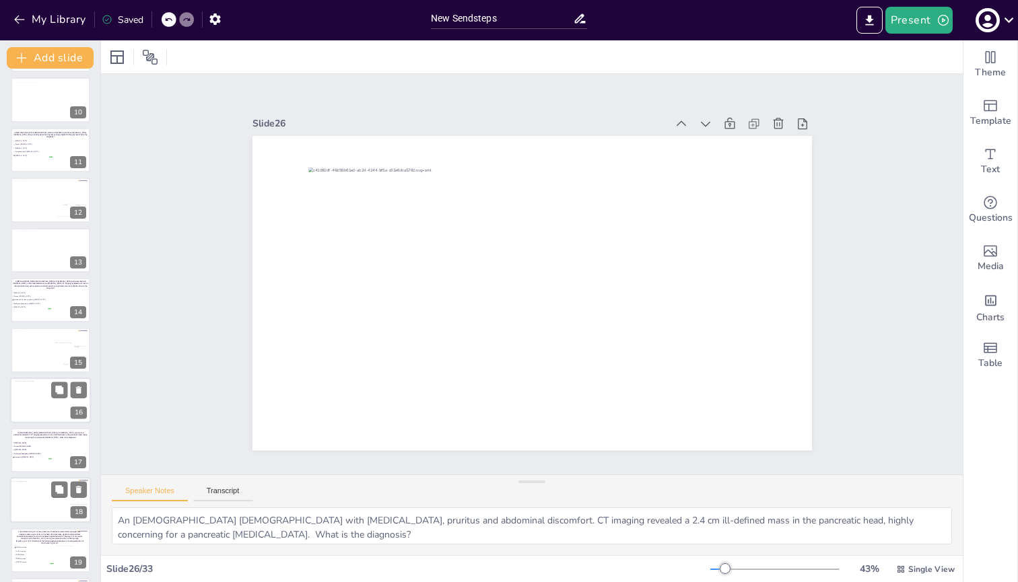
scroll to position [446, 0]
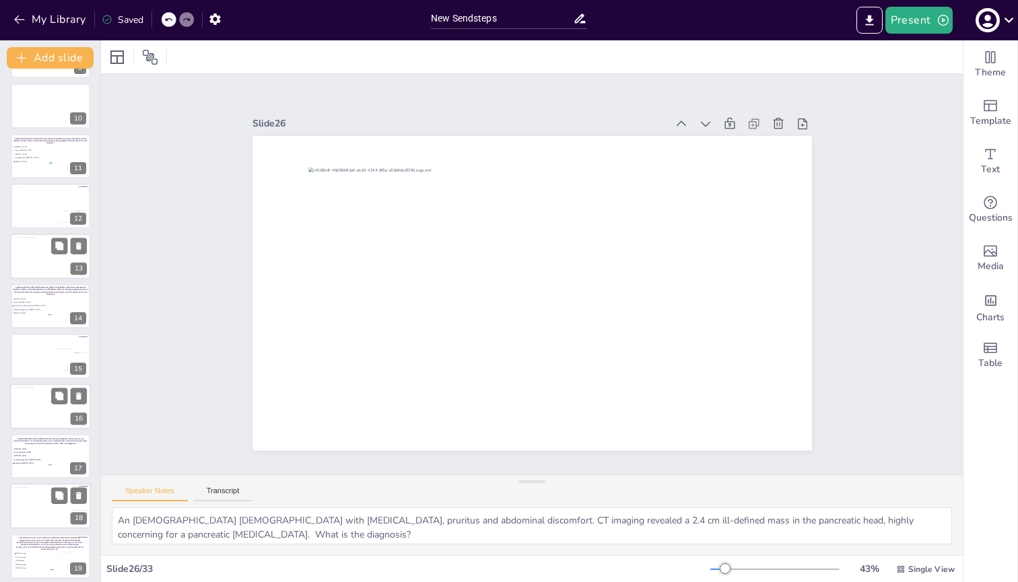
click at [30, 261] on div at bounding box center [51, 256] width 70 height 39
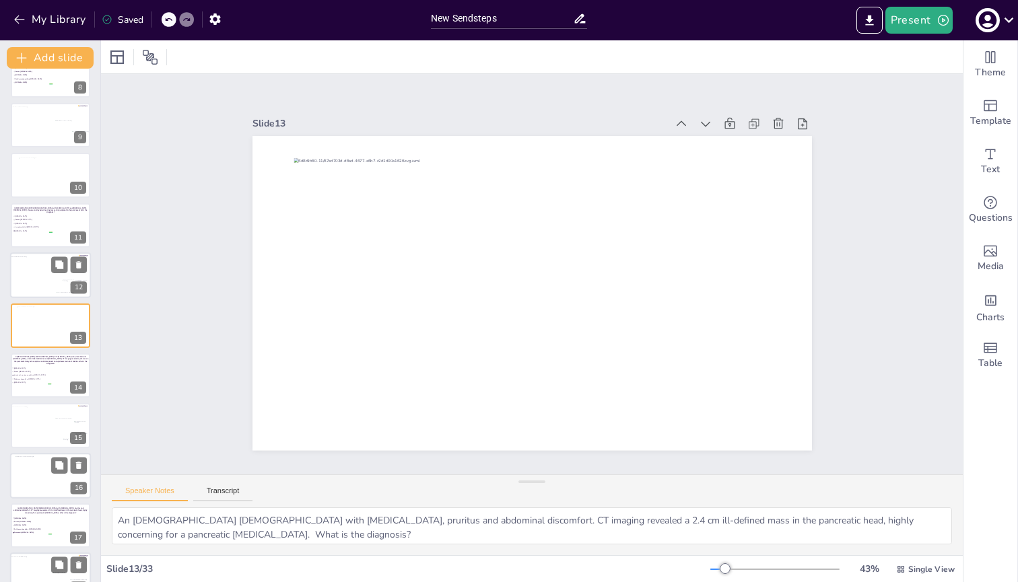
click at [32, 258] on div at bounding box center [47, 278] width 75 height 42
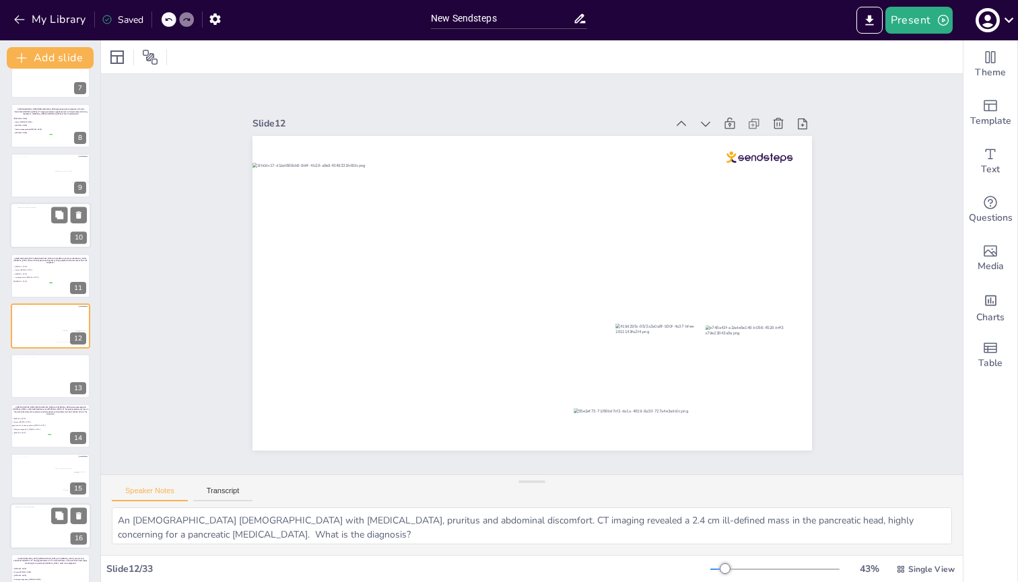
click at [30, 226] on div at bounding box center [53, 227] width 71 height 40
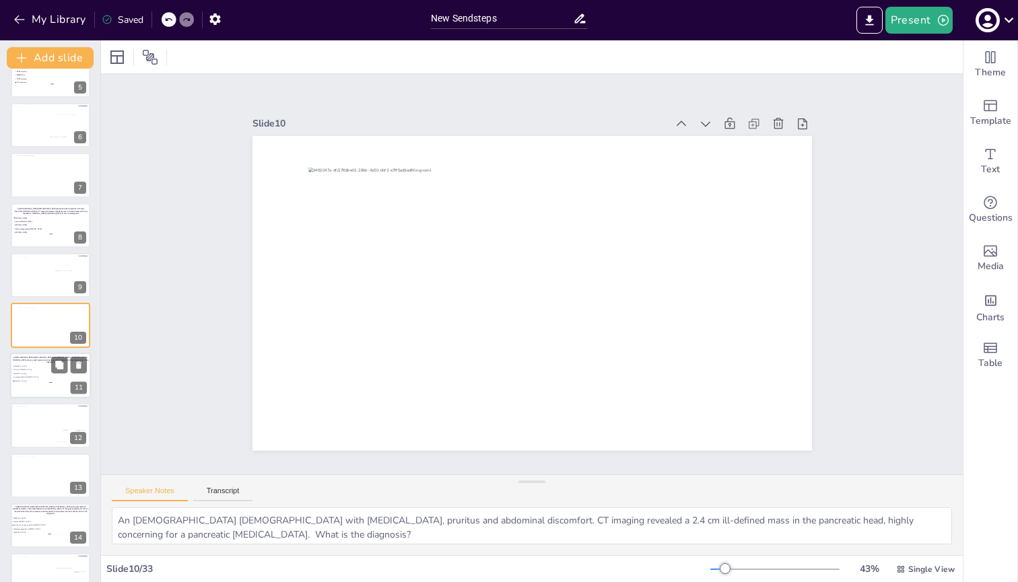
click at [24, 380] on span "[MEDICAL_DATA]" at bounding box center [33, 381] width 38 height 2
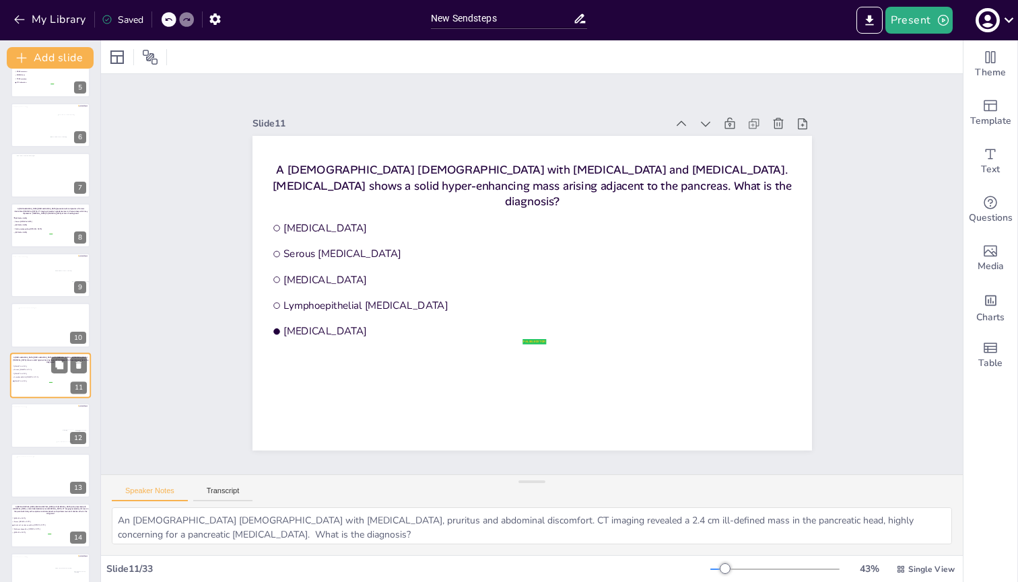
scroll to position [277, 0]
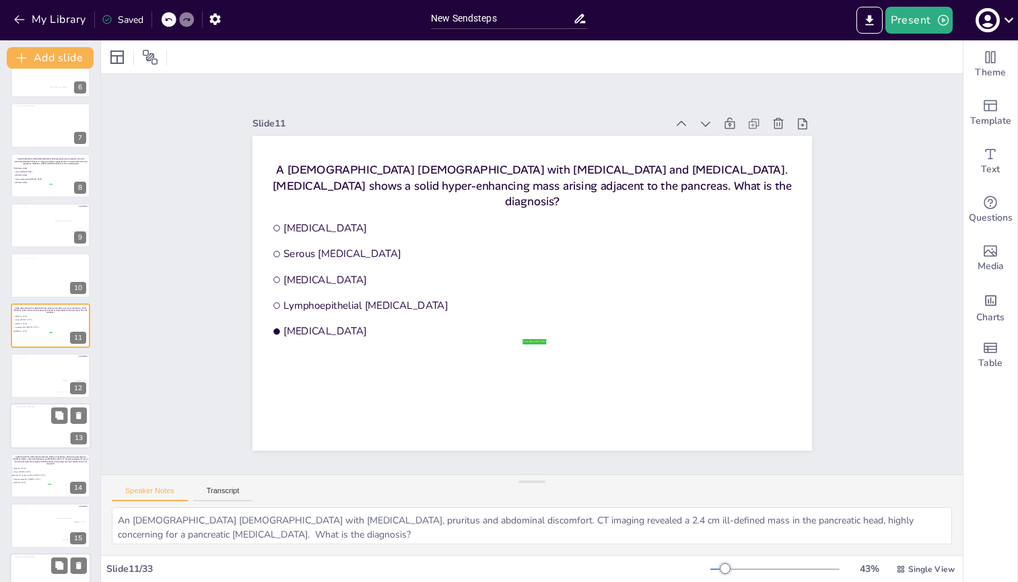
click at [30, 414] on div at bounding box center [51, 426] width 70 height 39
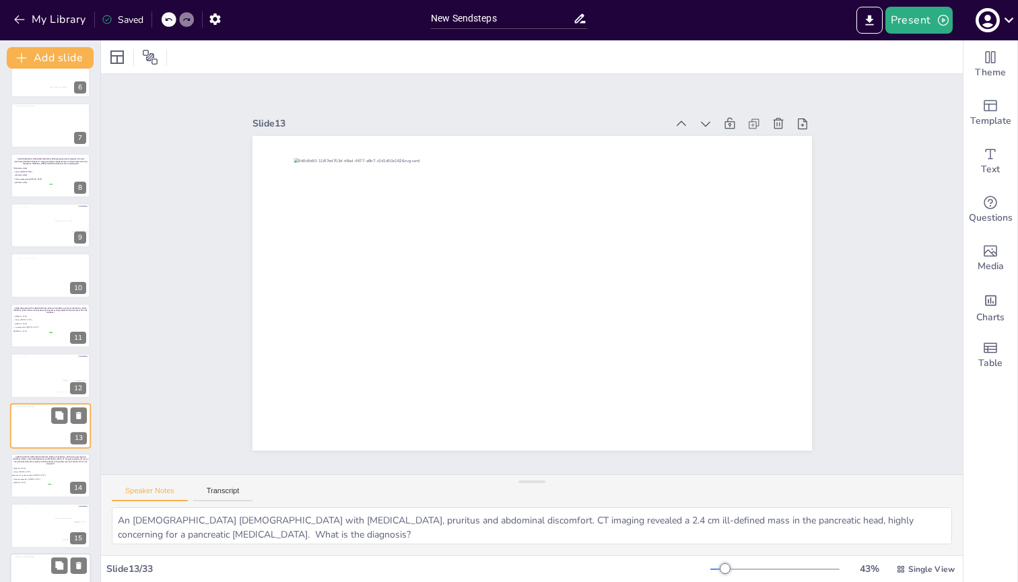
scroll to position [377, 0]
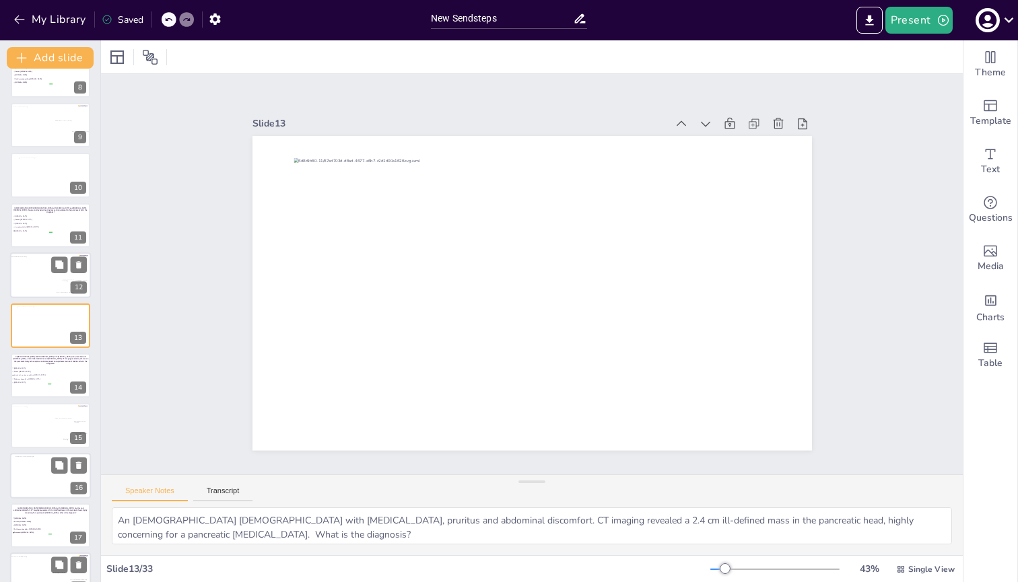
click at [26, 282] on div at bounding box center [47, 278] width 75 height 42
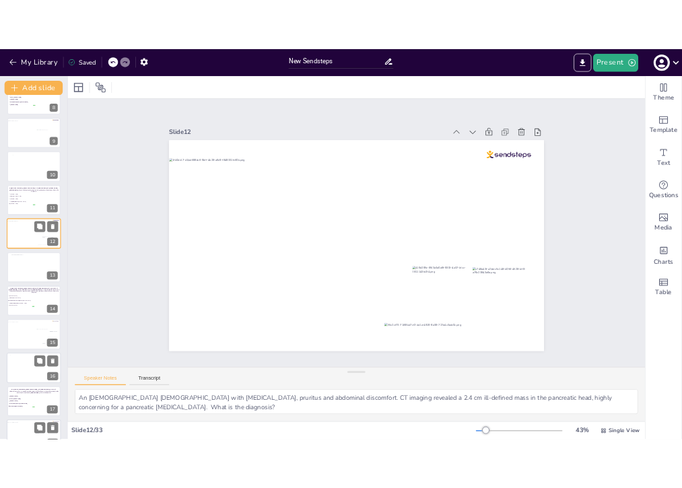
scroll to position [327, 0]
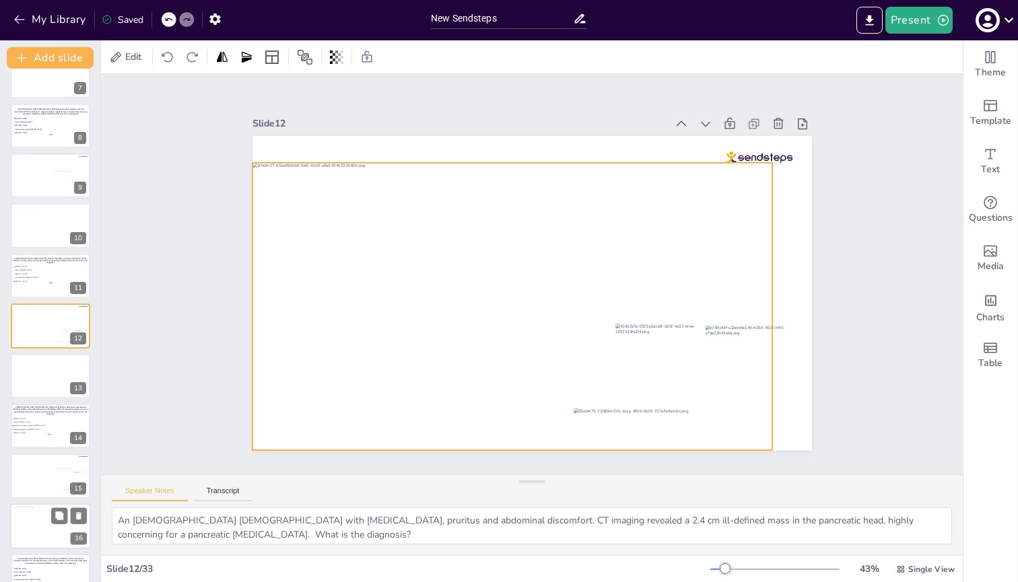
click at [457, 193] on div at bounding box center [512, 307] width 520 height 288
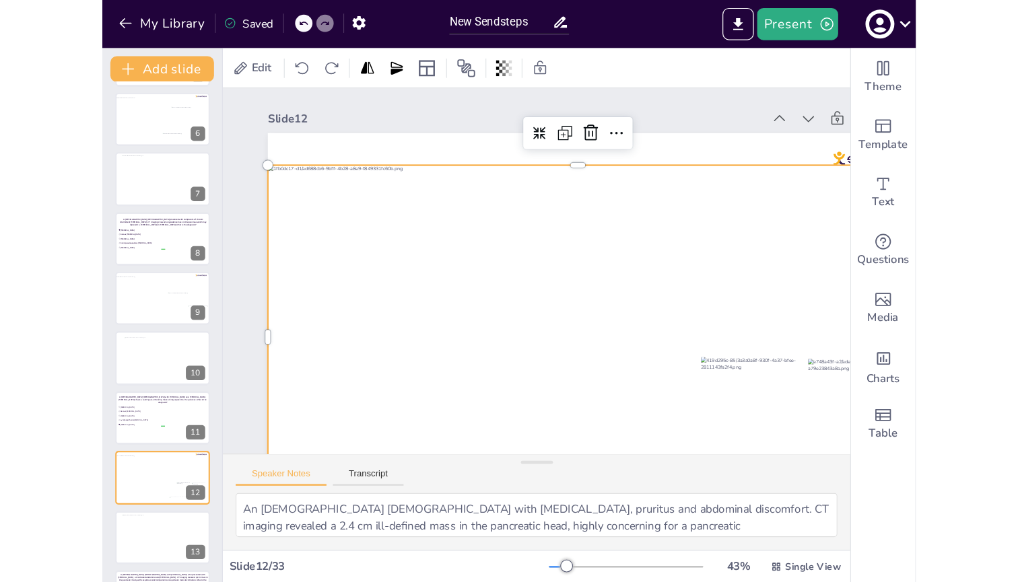
scroll to position [236, 0]
